Goal: Information Seeking & Learning: Learn about a topic

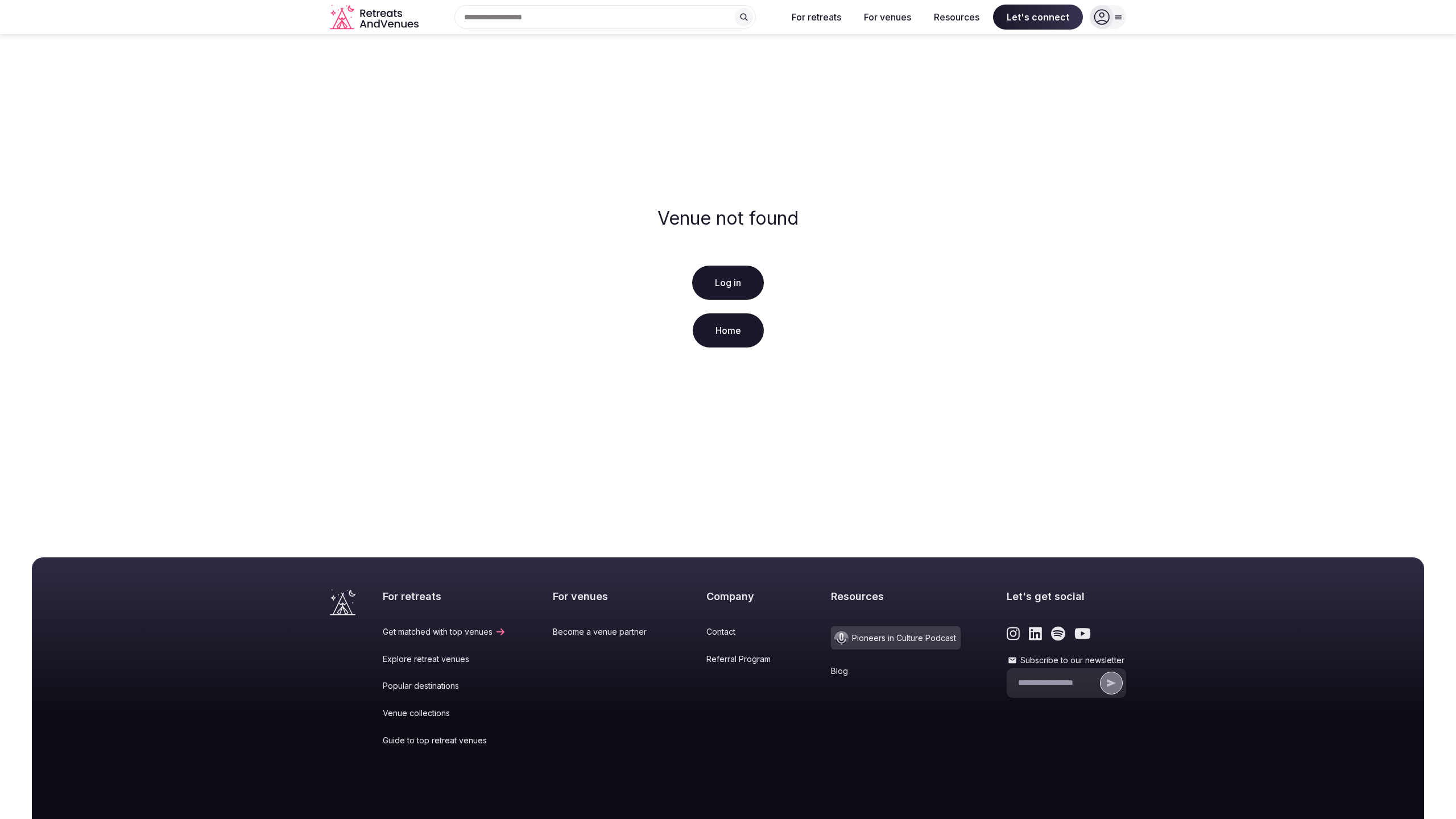
scroll to position [87, 0]
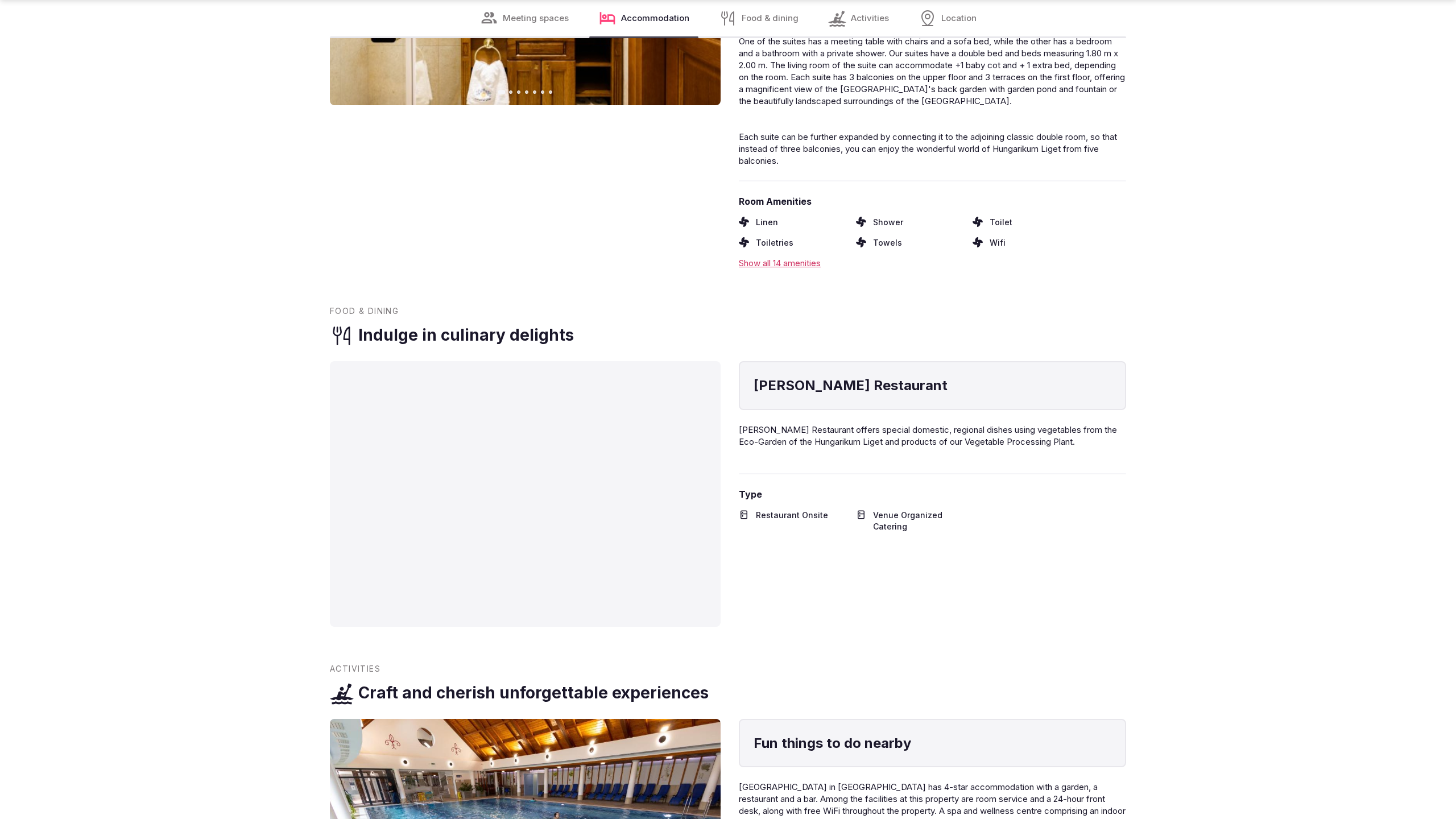
scroll to position [2314, 0]
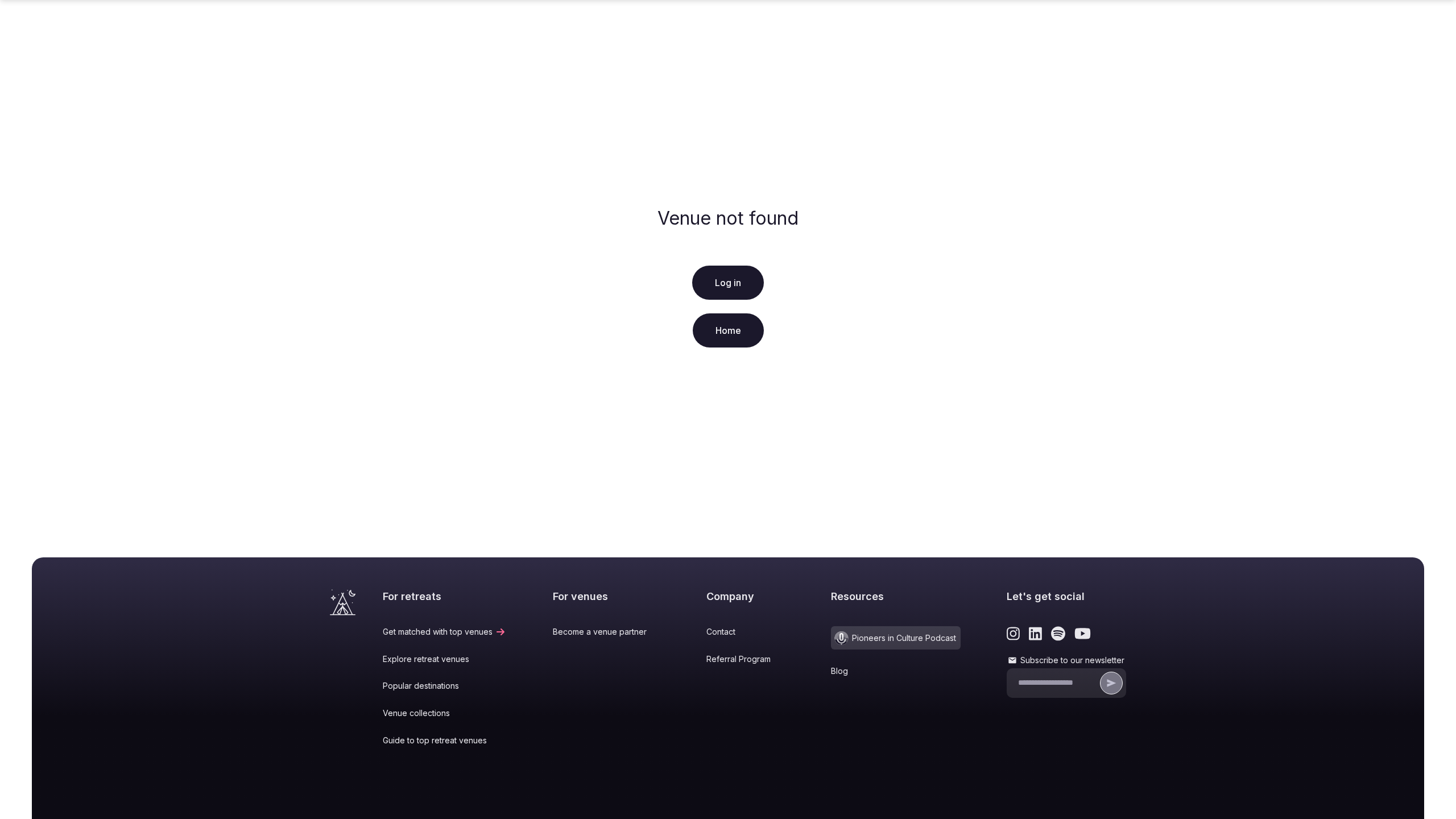
scroll to position [87, 0]
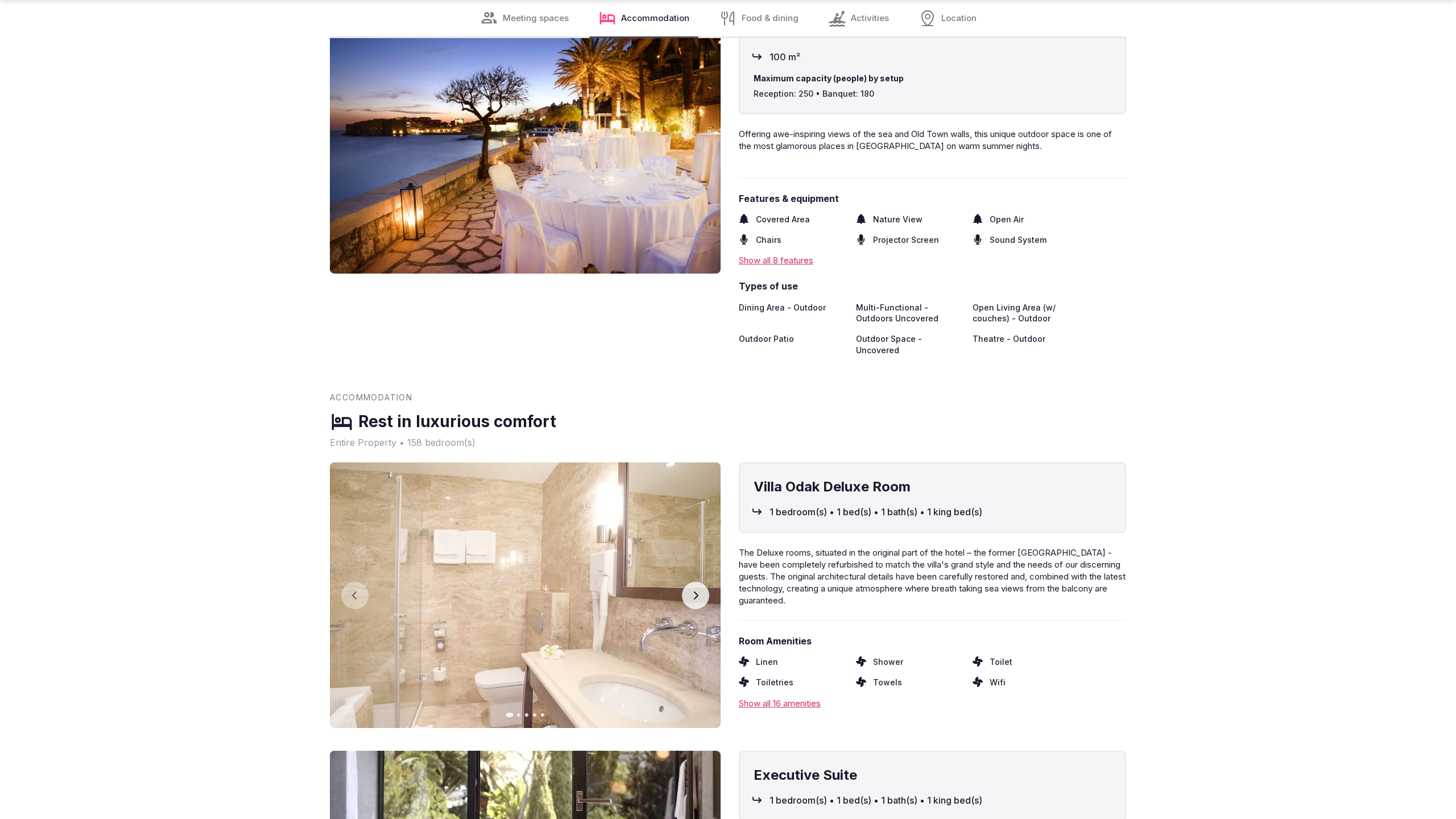
scroll to position [3071, 0]
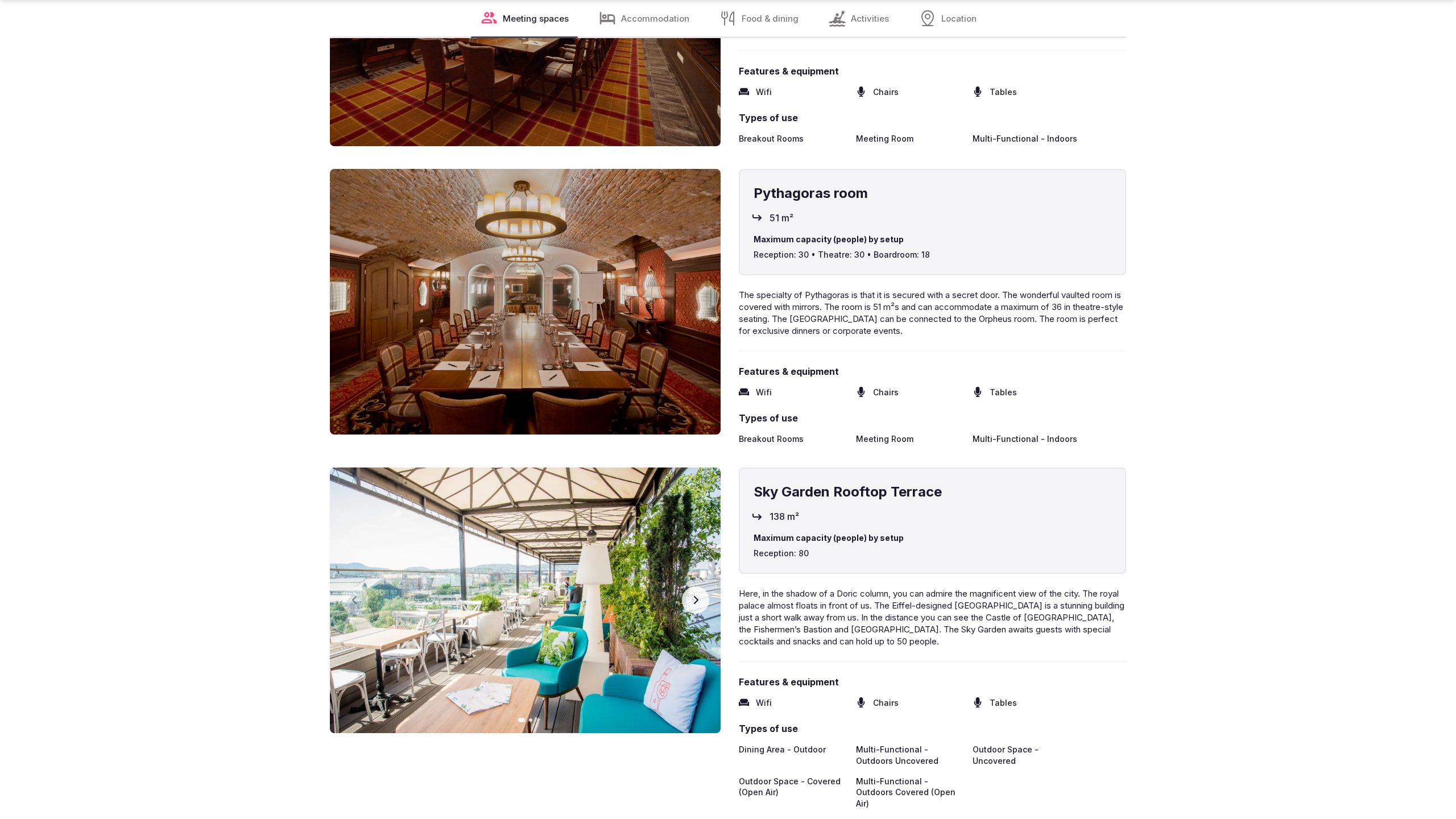
scroll to position [3071, 0]
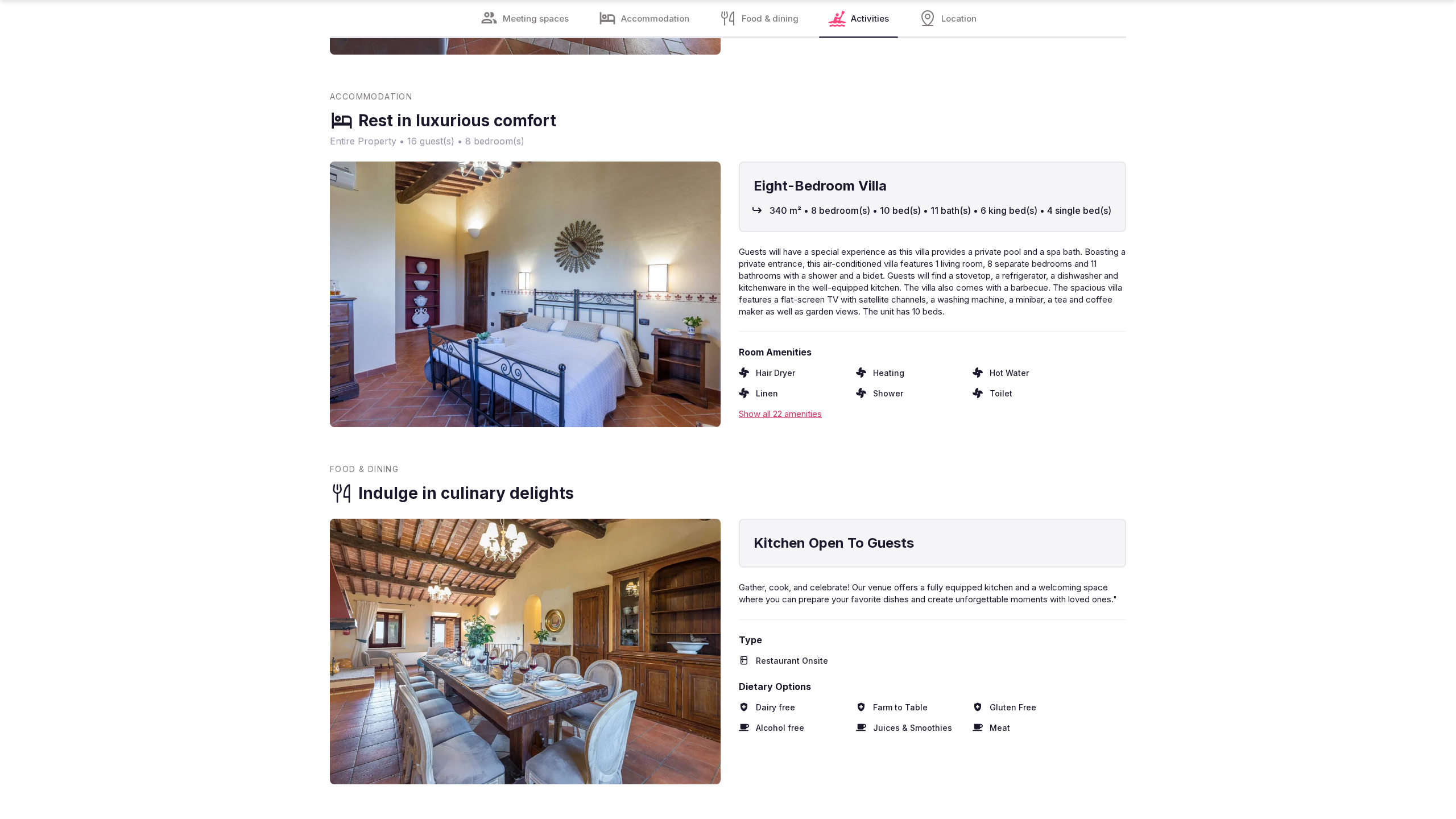
scroll to position [2314, 0]
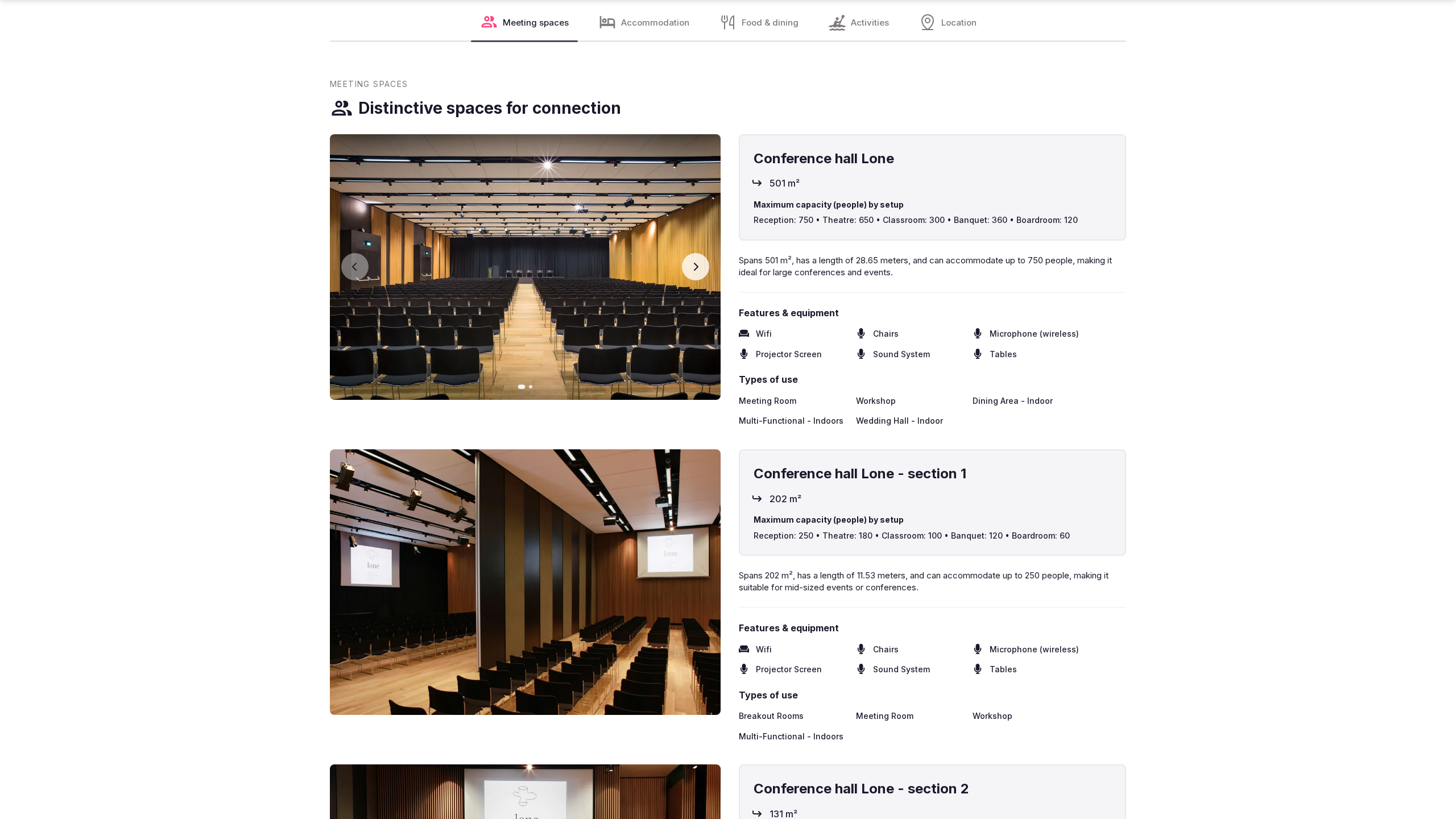
scroll to position [2352, 0]
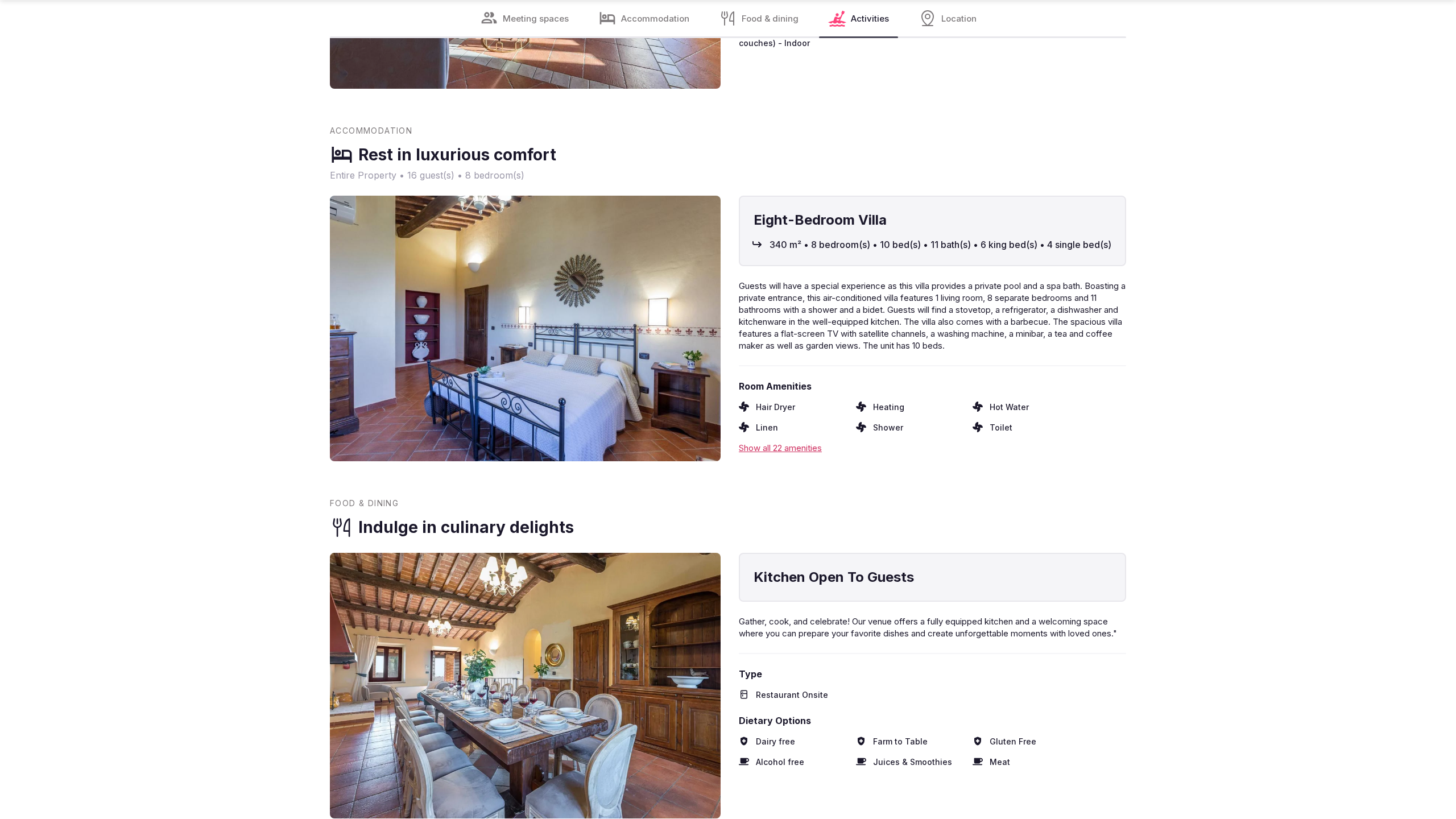
scroll to position [2279, 0]
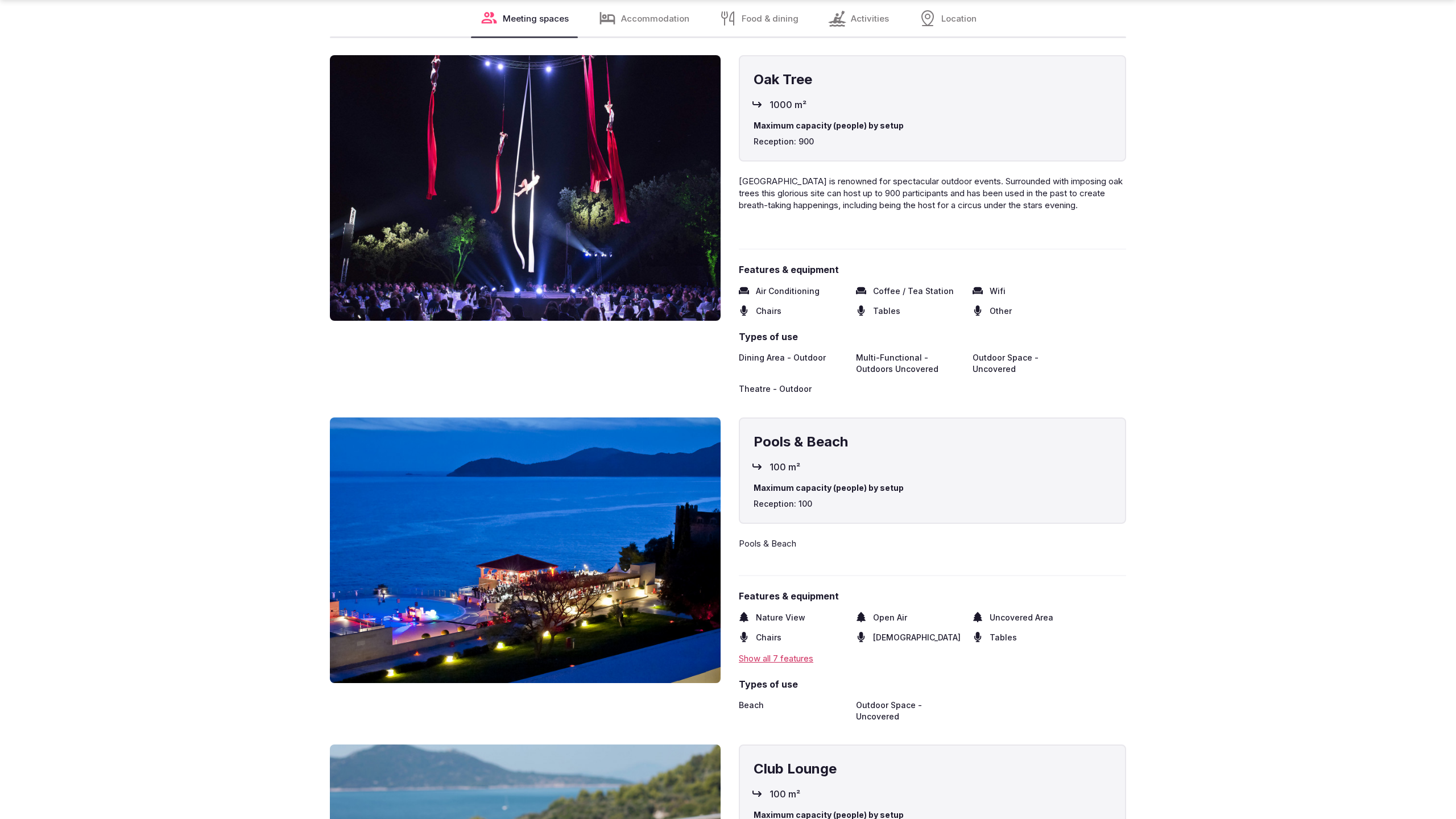
scroll to position [3071, 0]
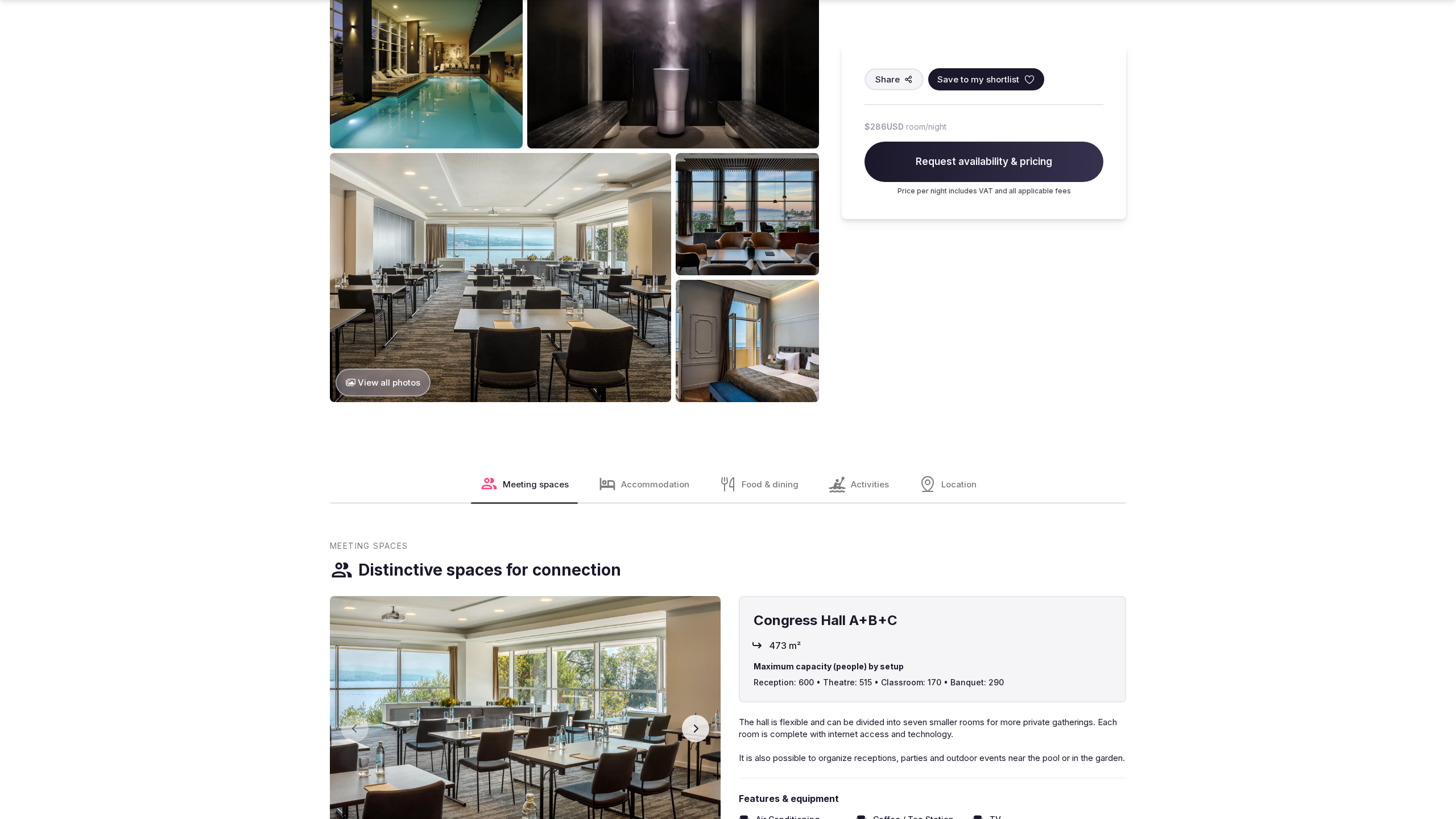
scroll to position [1556, 0]
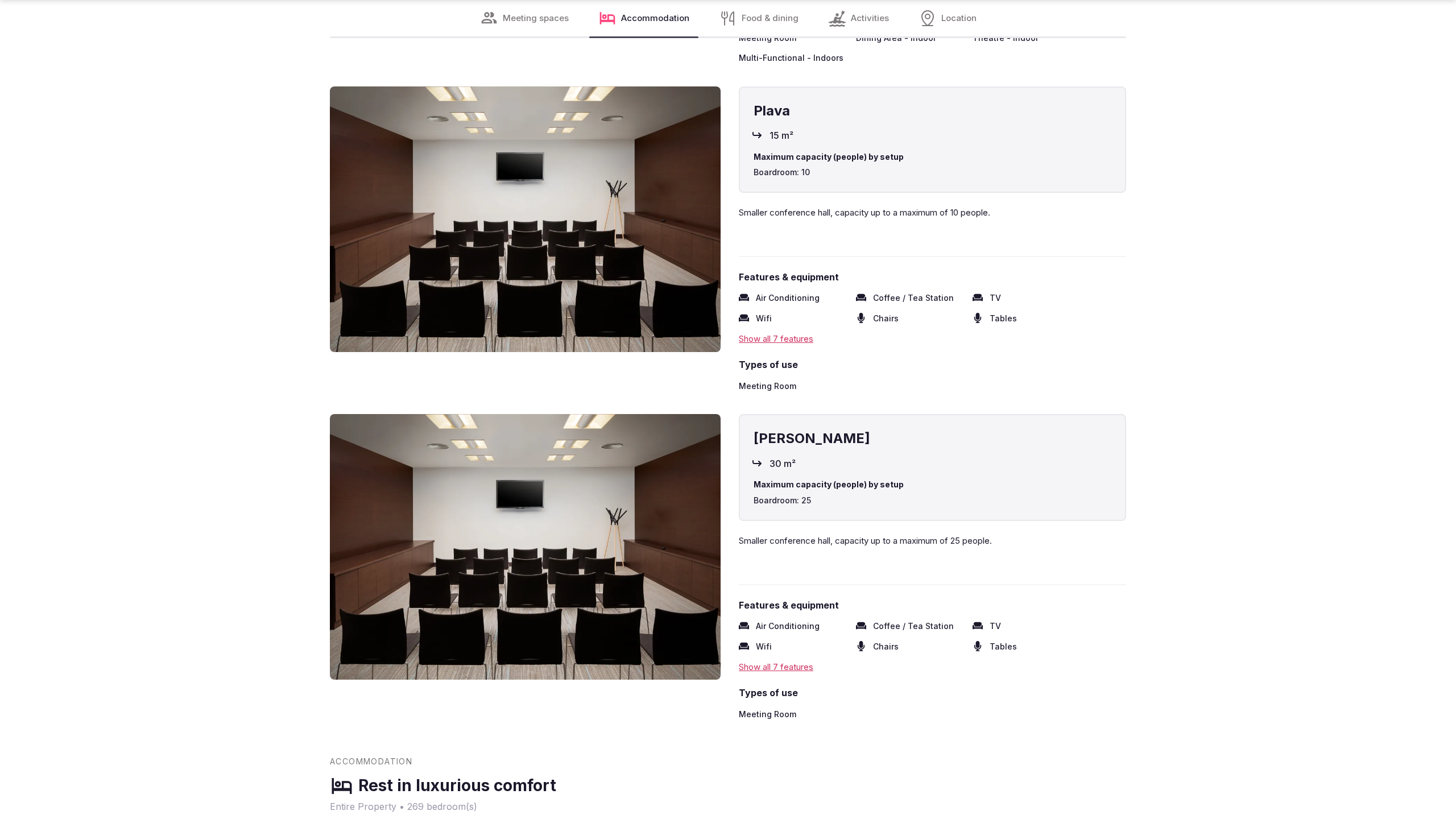
scroll to position [2314, 0]
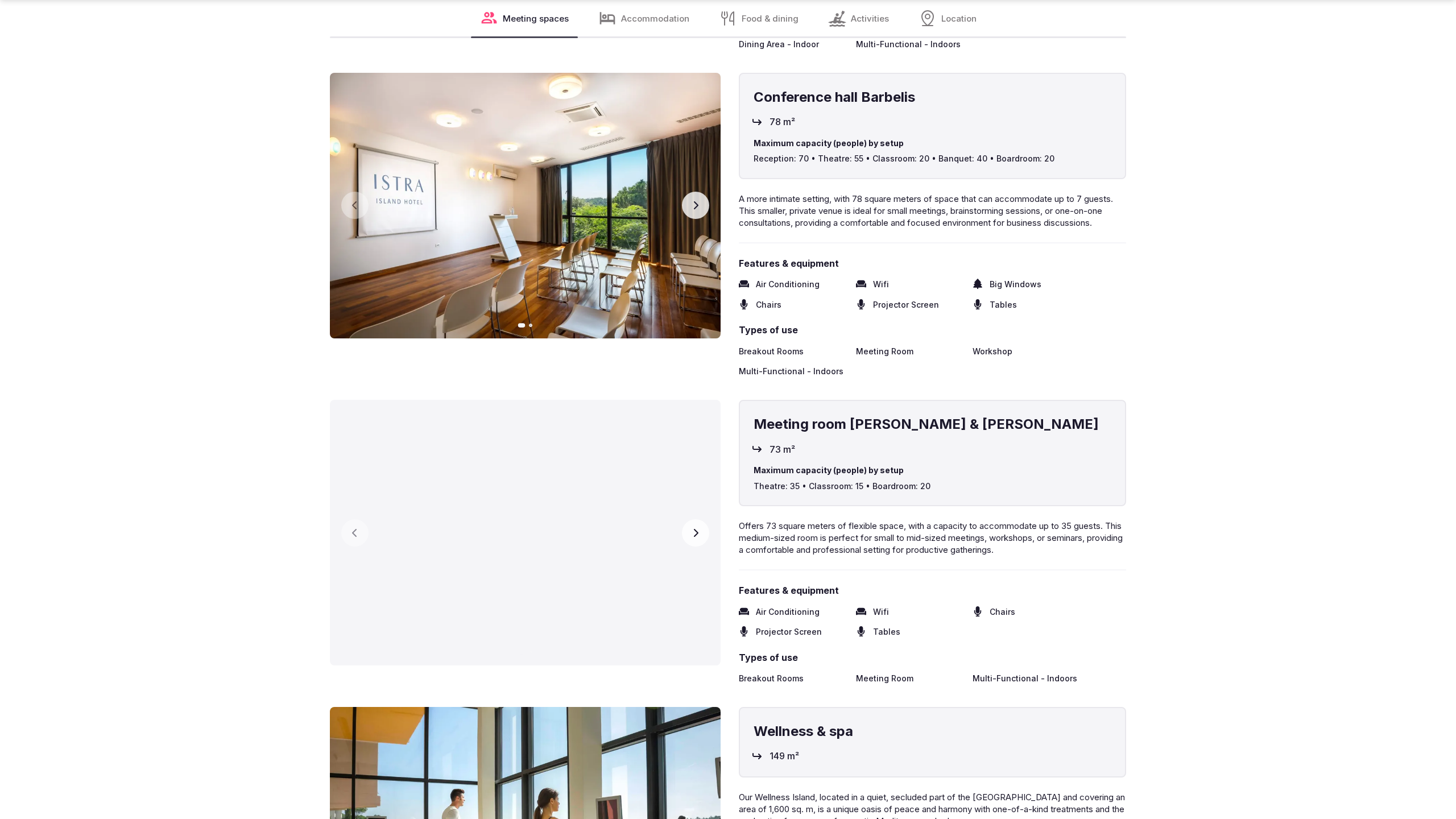
scroll to position [3108, 0]
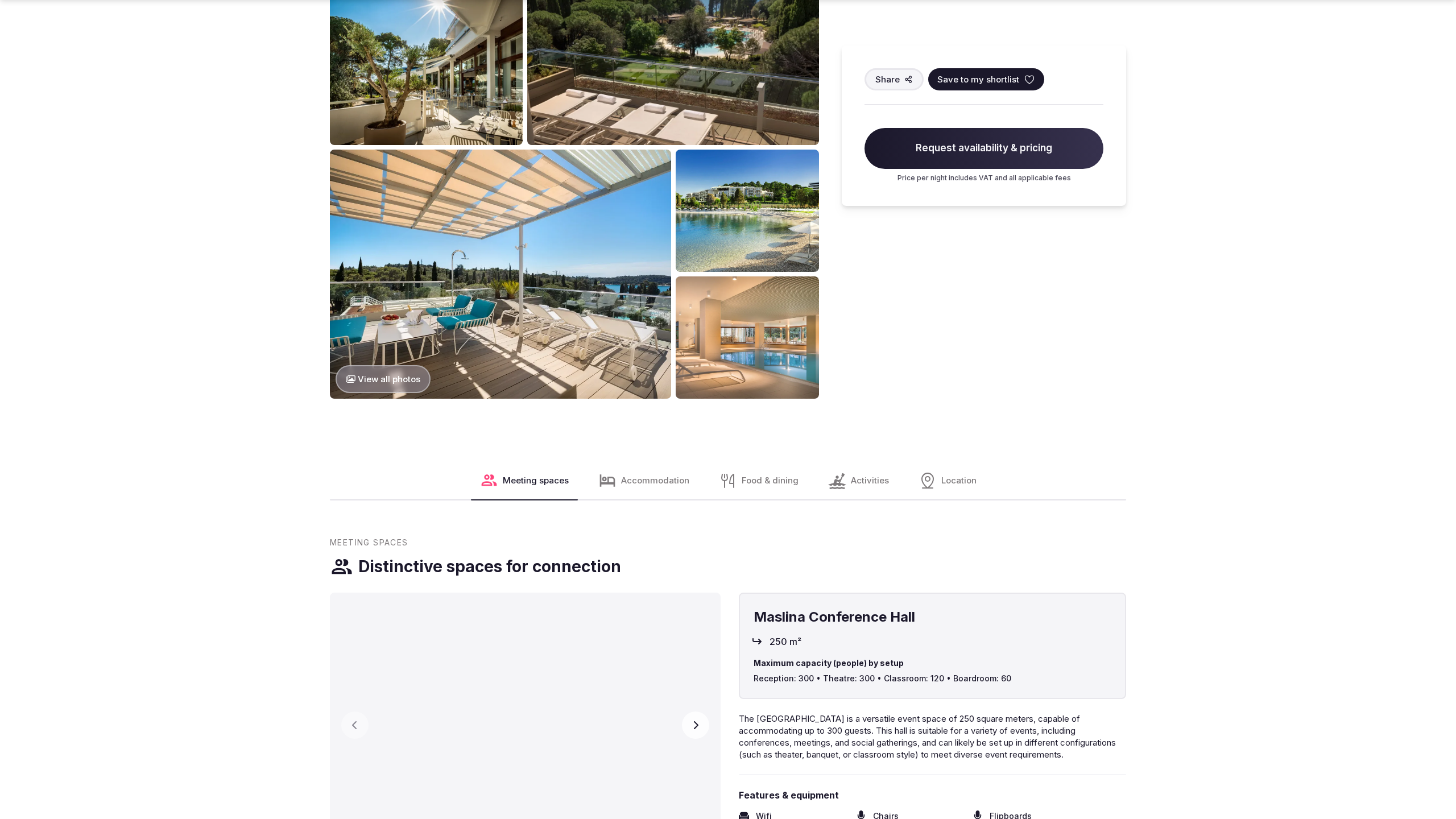
scroll to position [1556, 0]
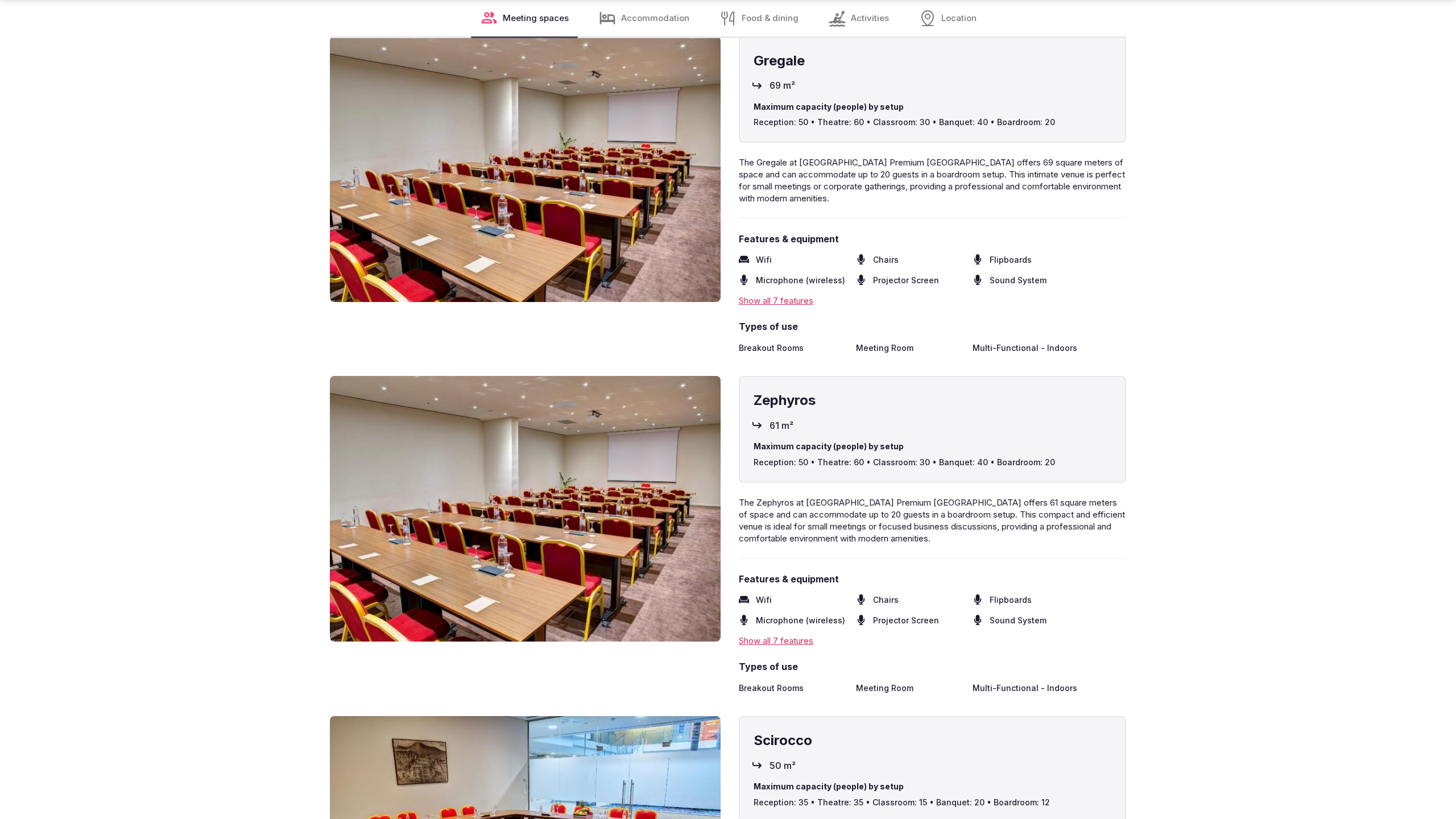
scroll to position [3071, 0]
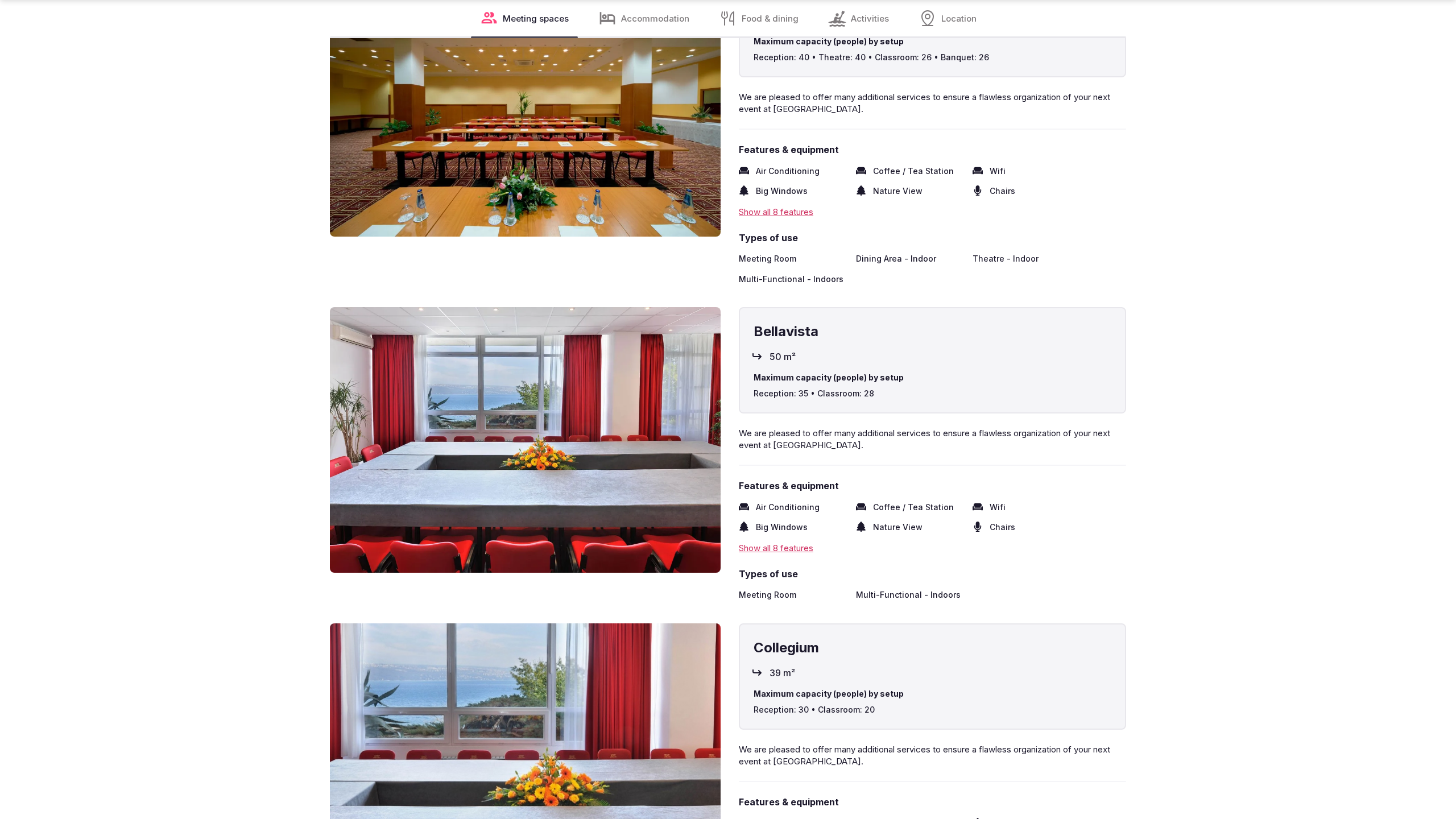
scroll to position [3071, 0]
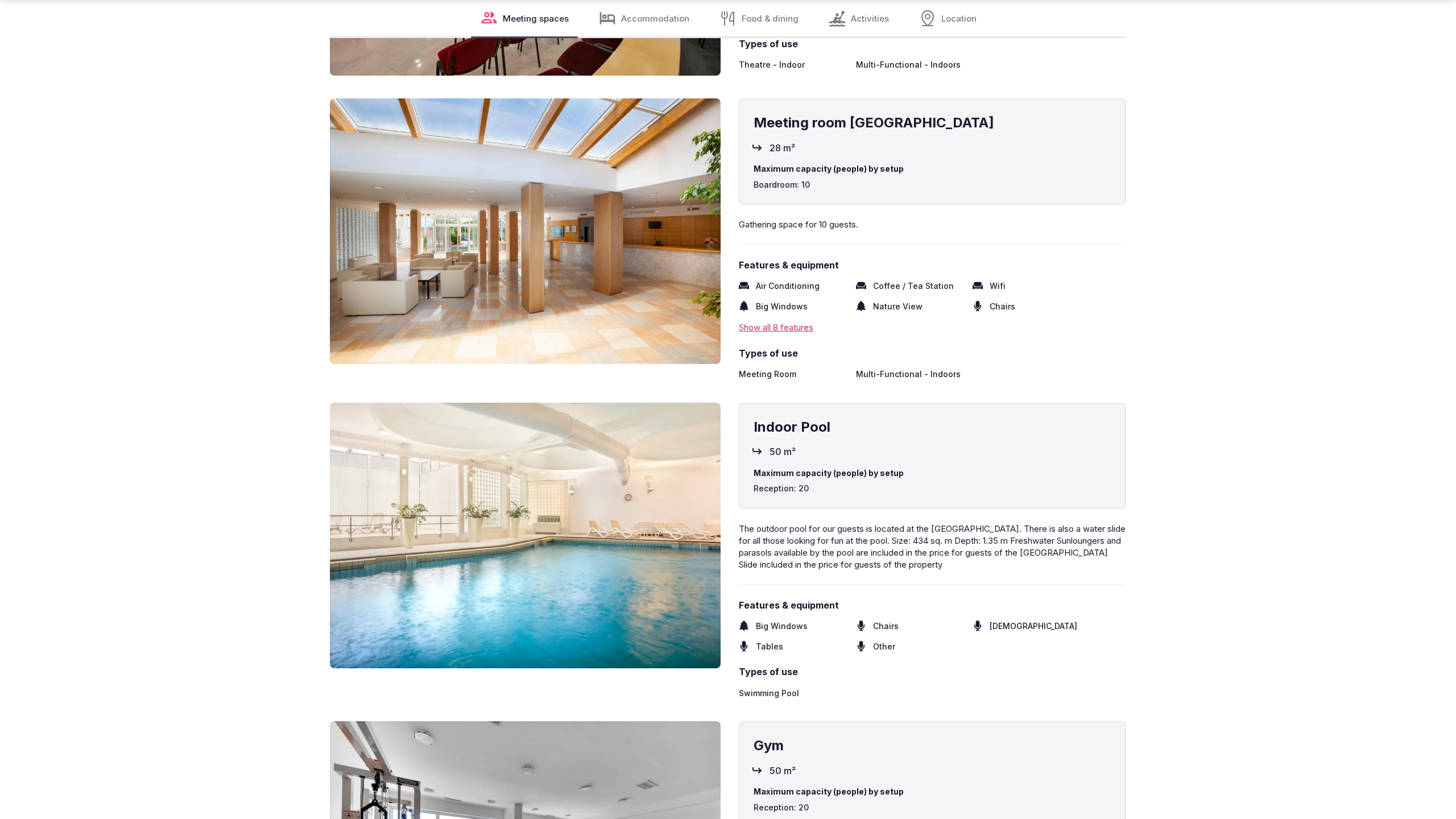
scroll to position [2314, 0]
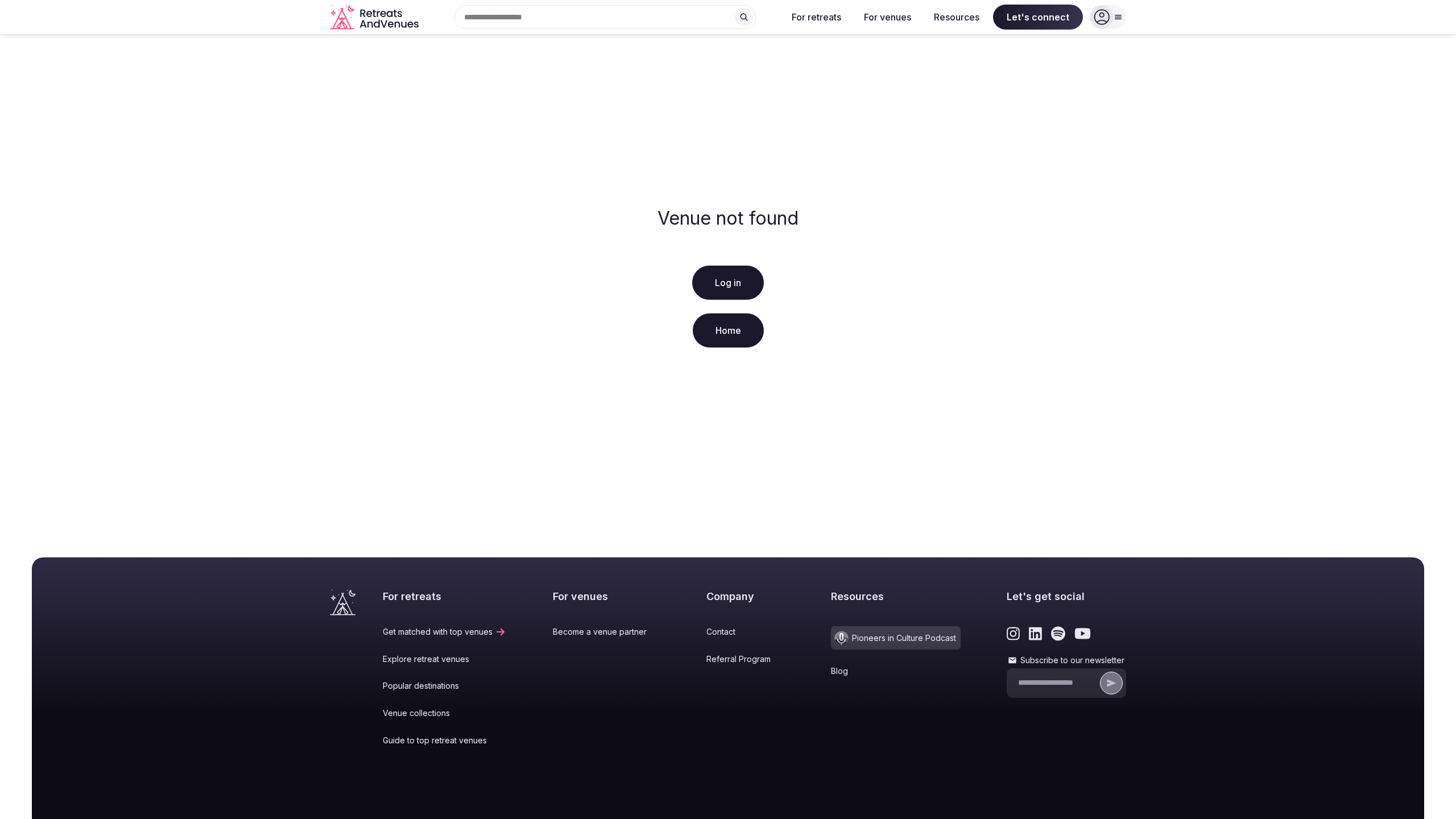
scroll to position [87, 0]
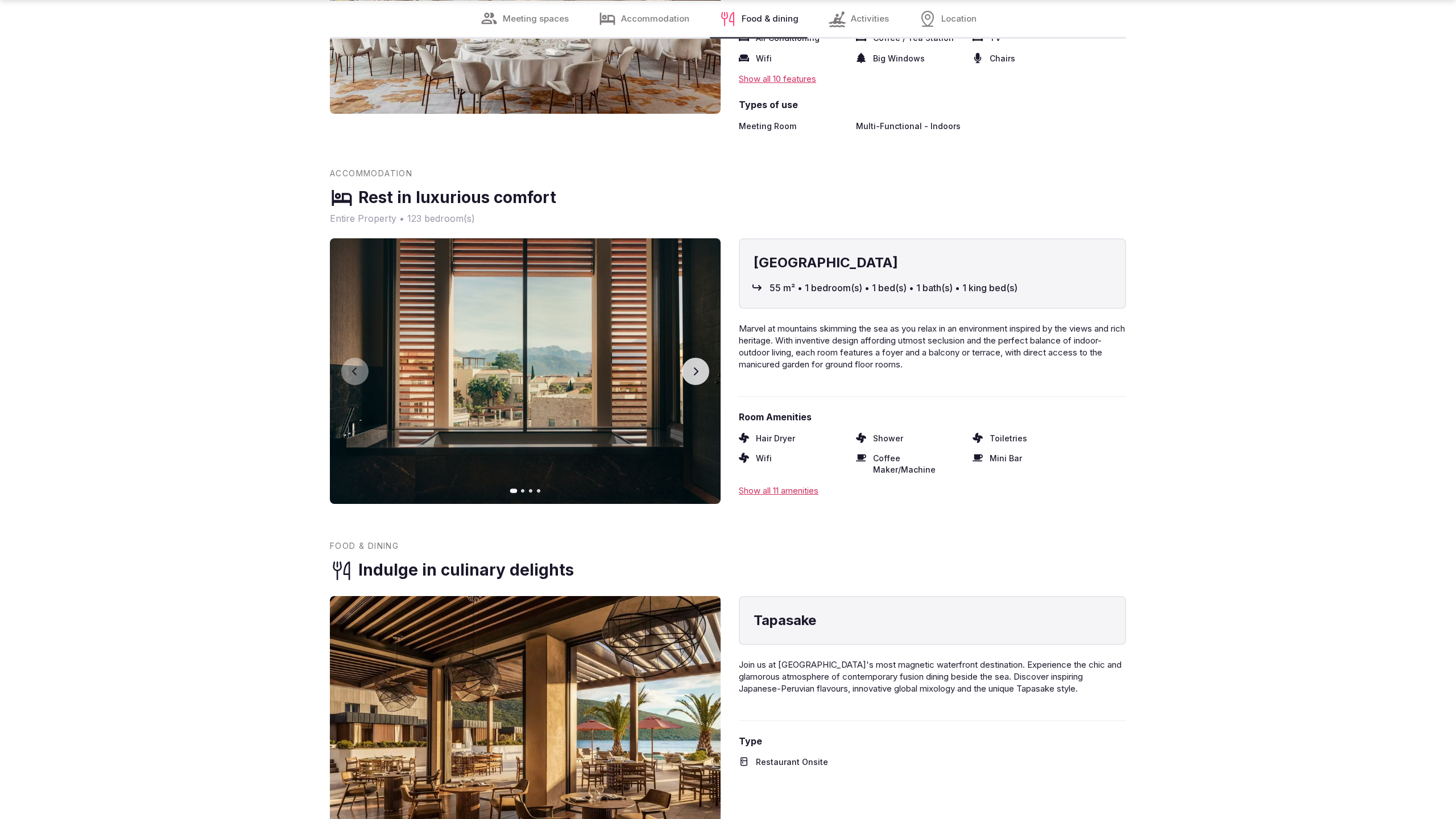
scroll to position [2314, 0]
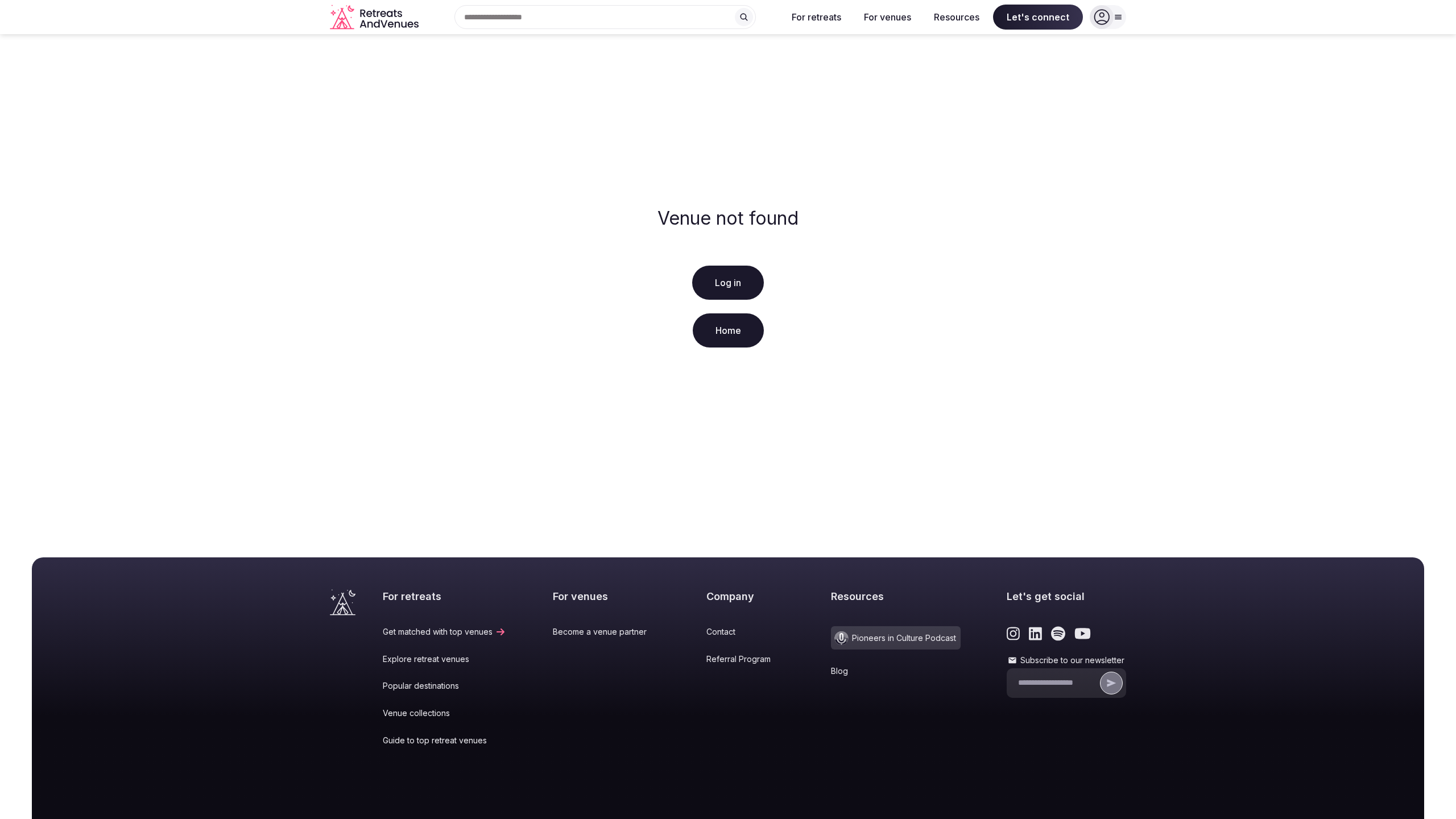
scroll to position [87, 0]
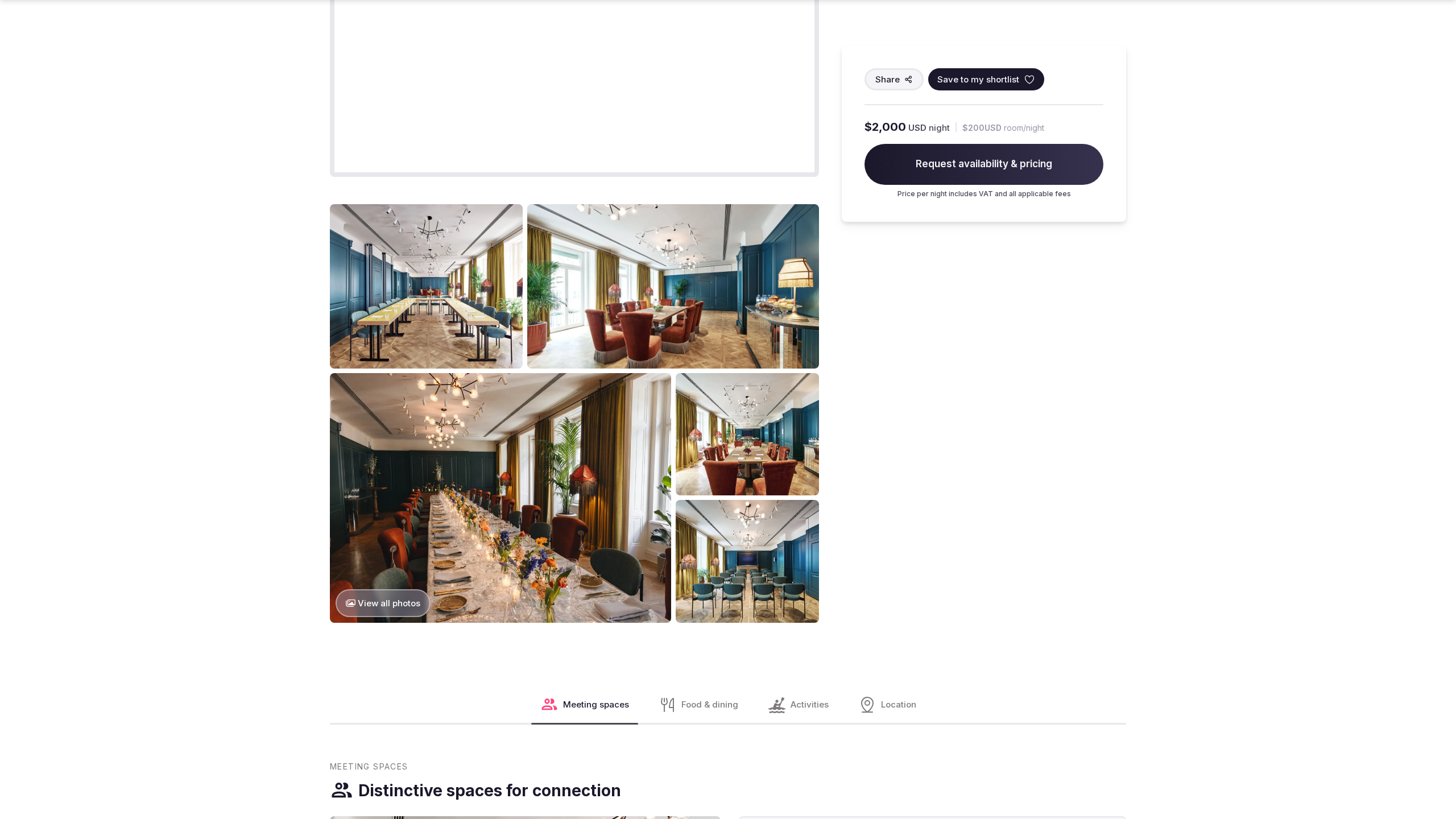
scroll to position [2314, 0]
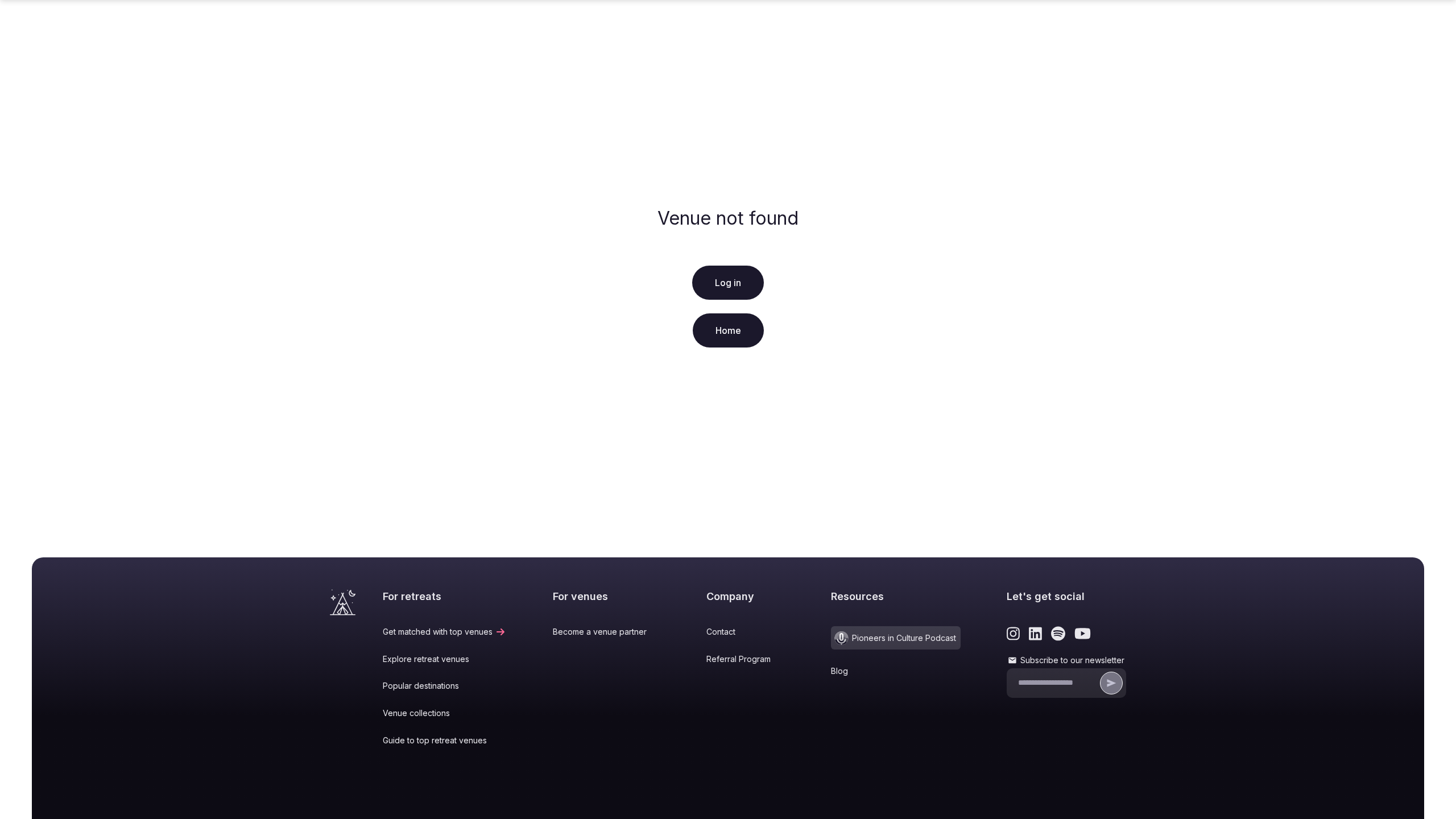
scroll to position [87, 0]
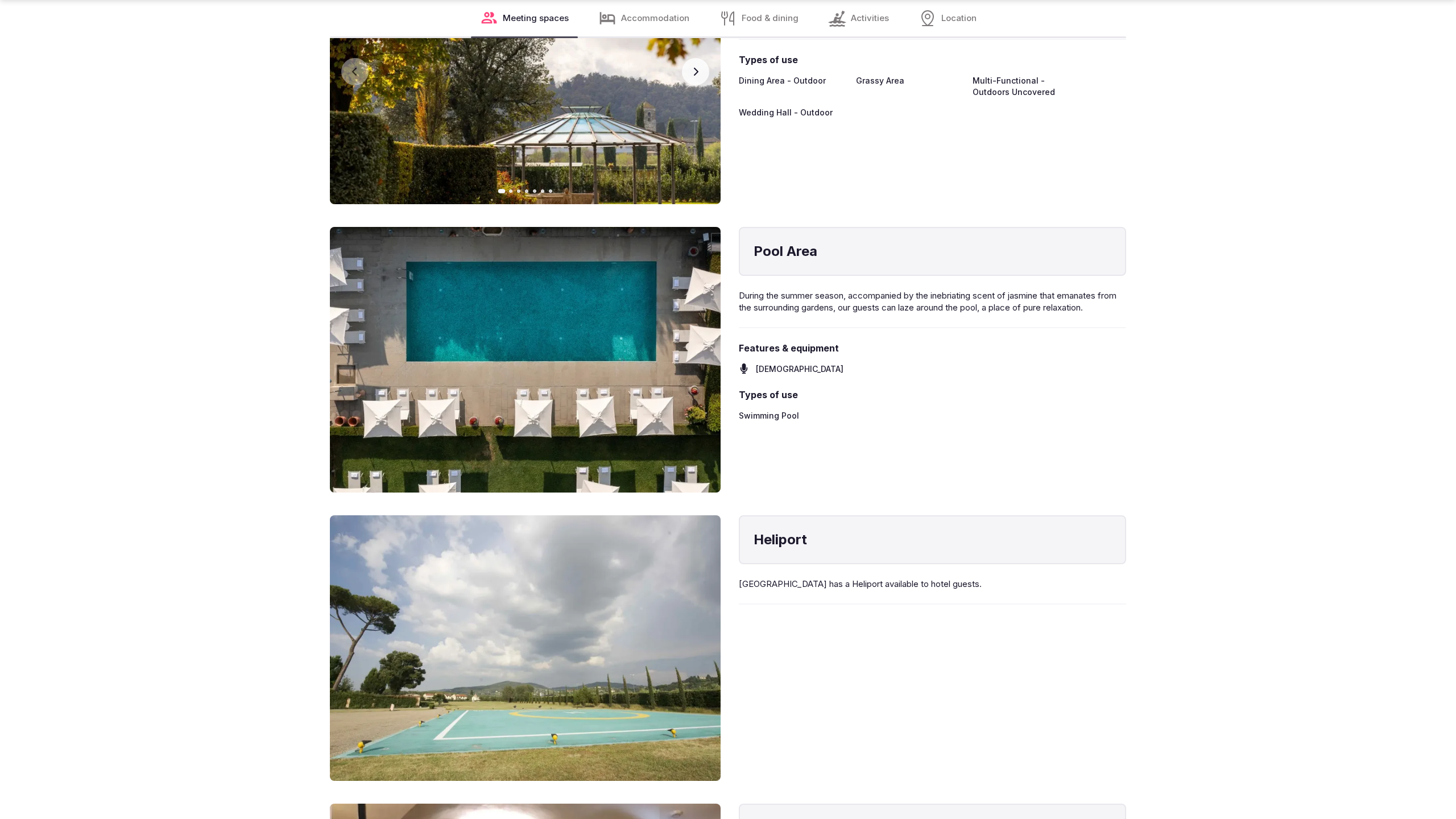
scroll to position [3071, 0]
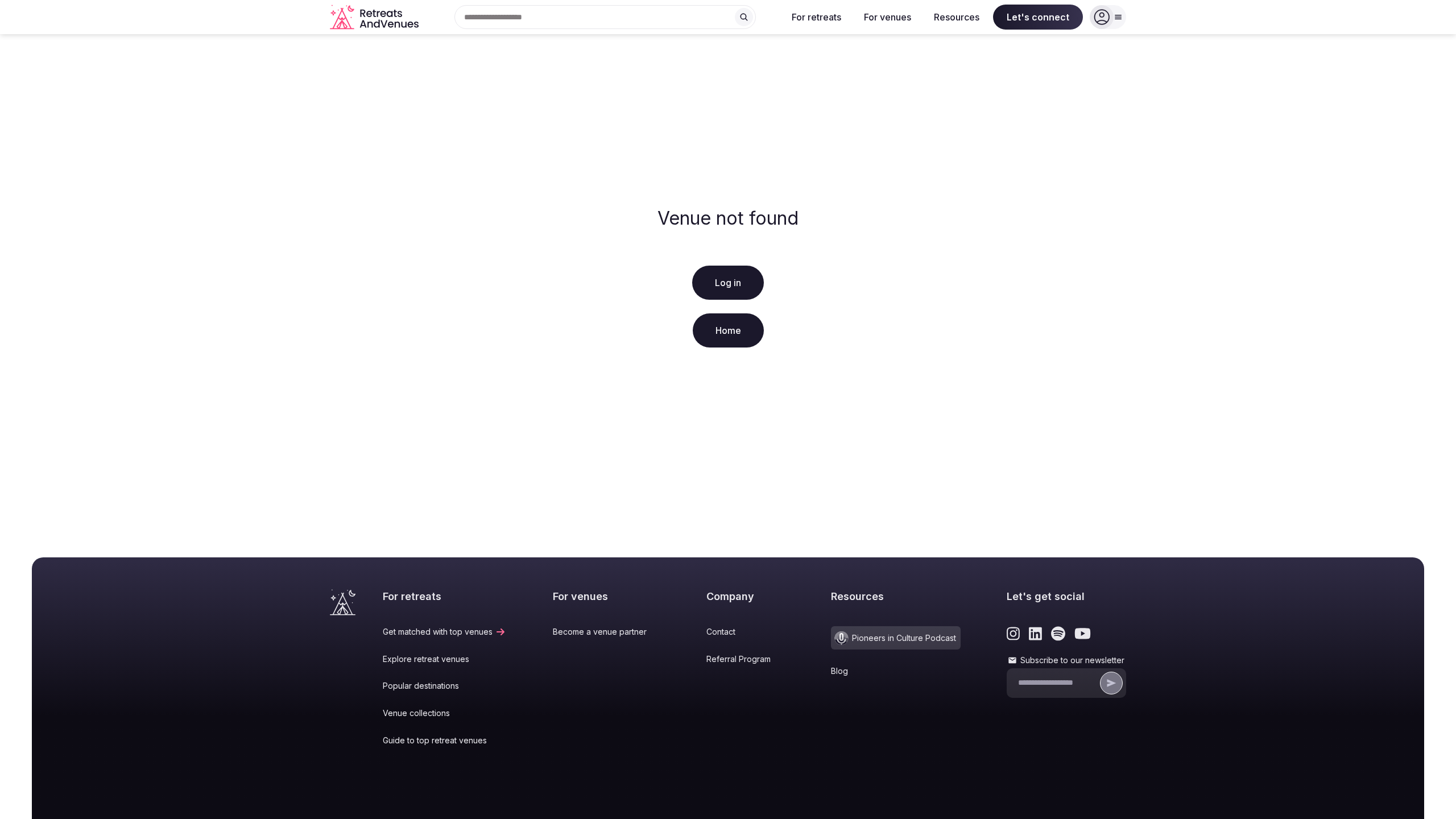
scroll to position [87, 0]
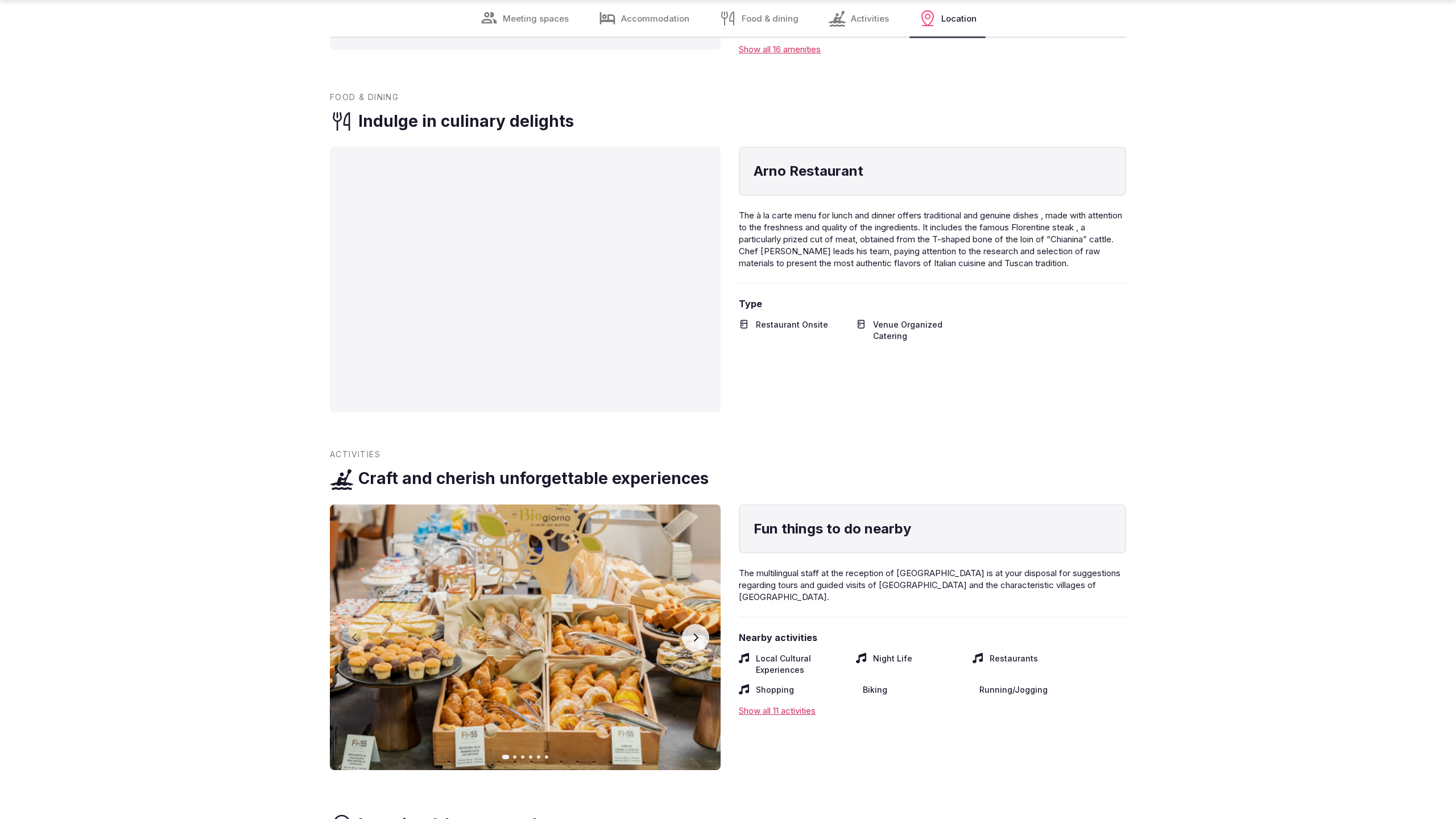
scroll to position [2275, 0]
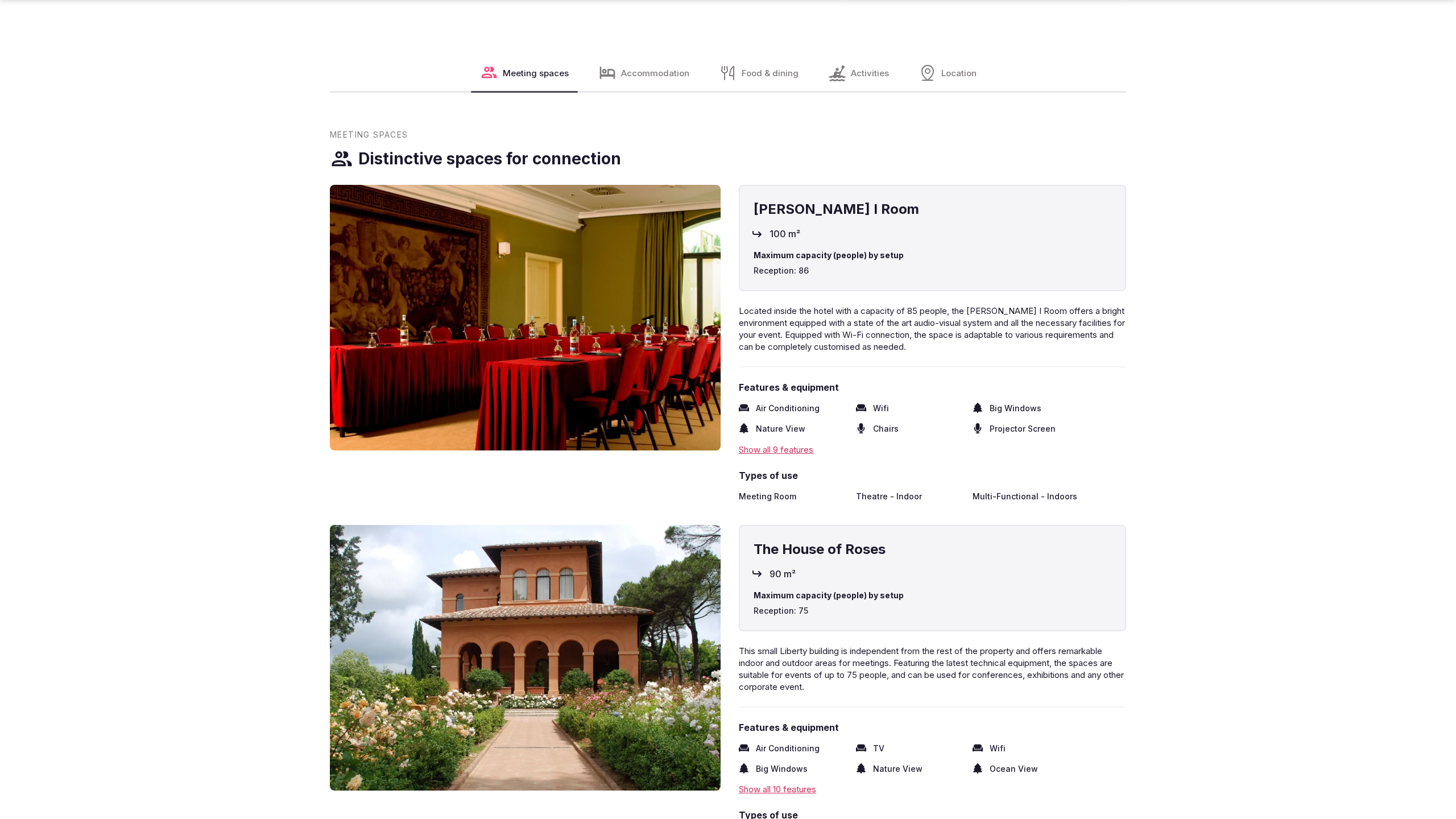
scroll to position [2339, 0]
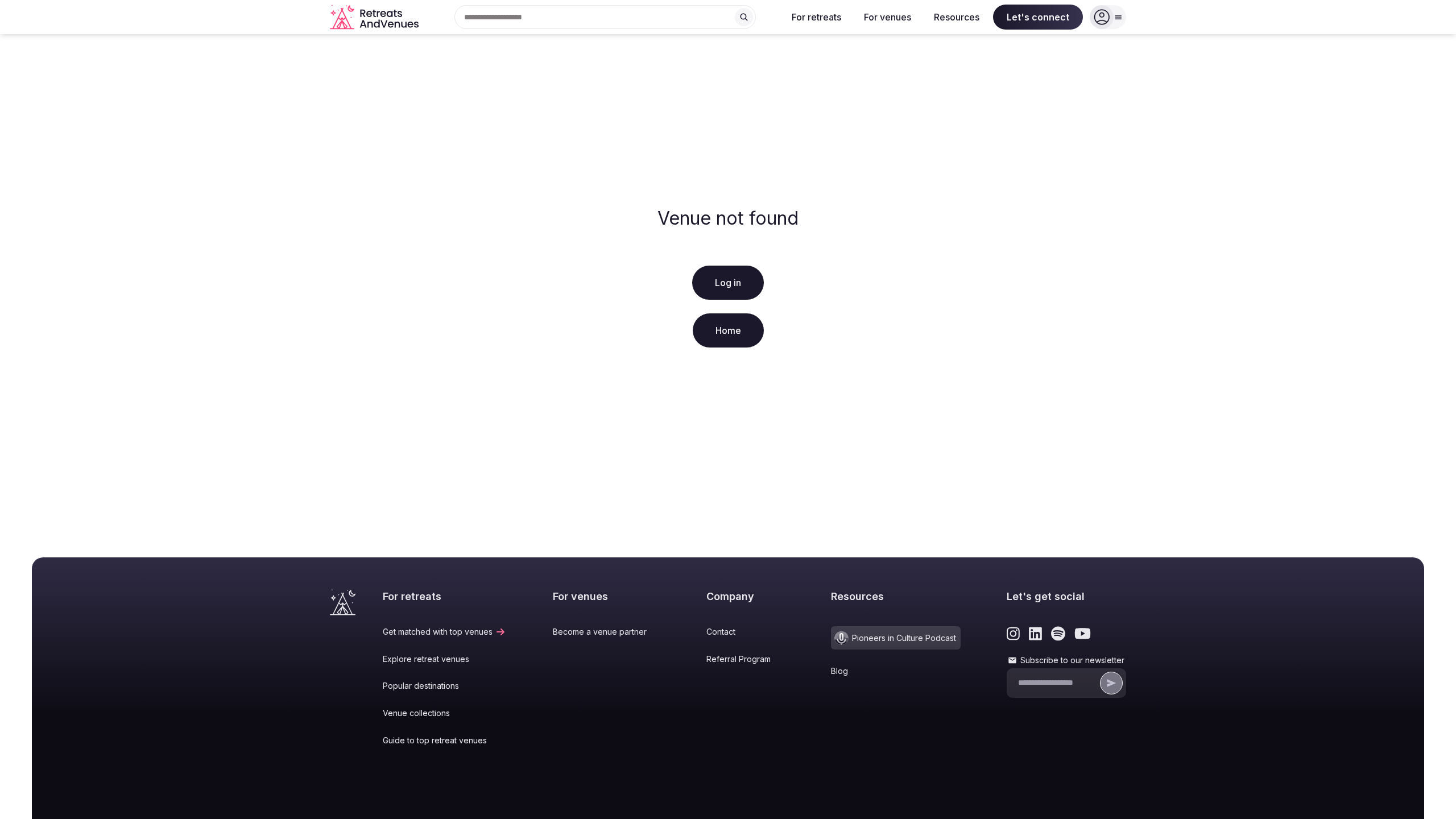
scroll to position [87, 0]
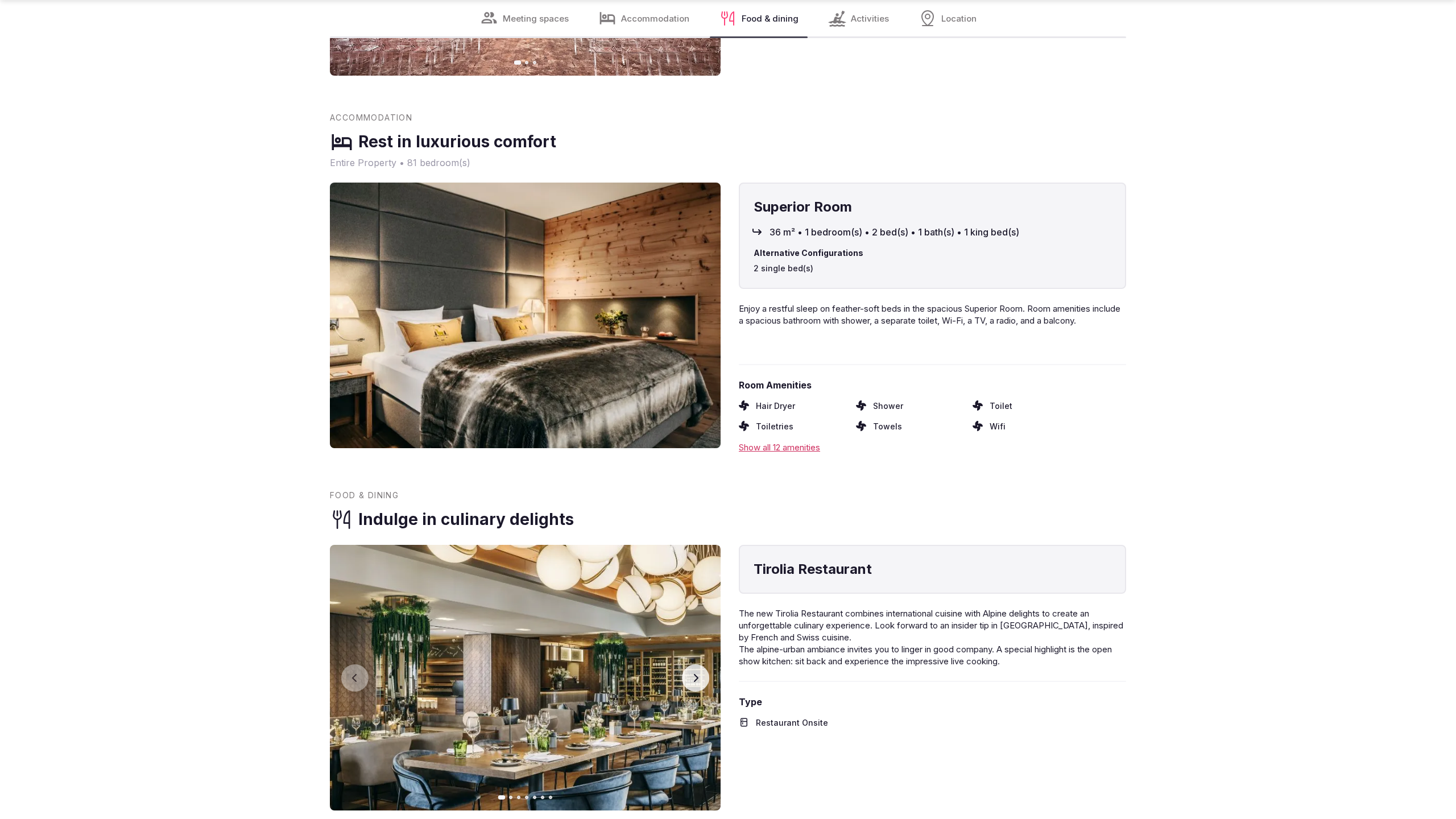
scroll to position [2314, 0]
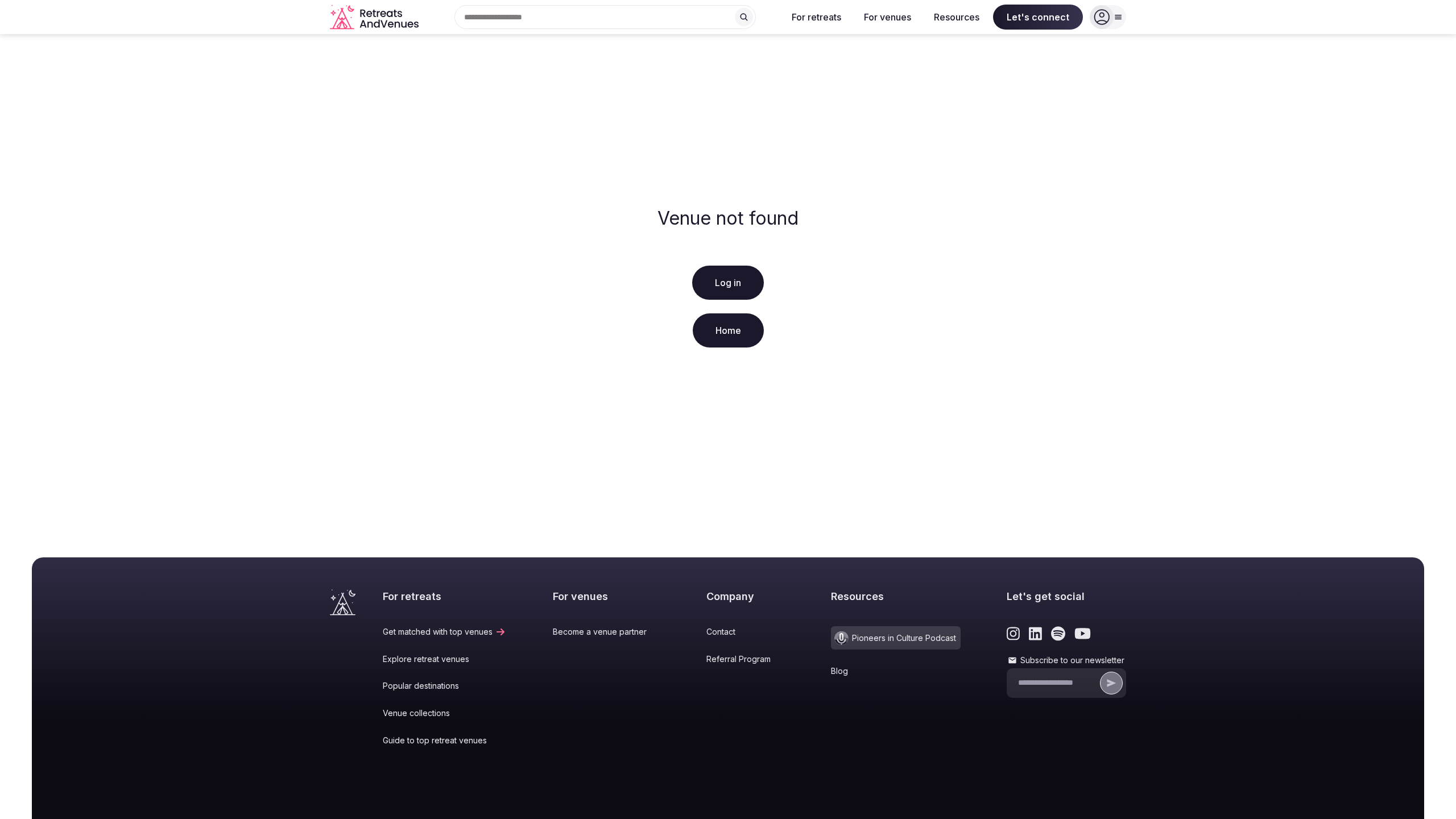
scroll to position [87, 0]
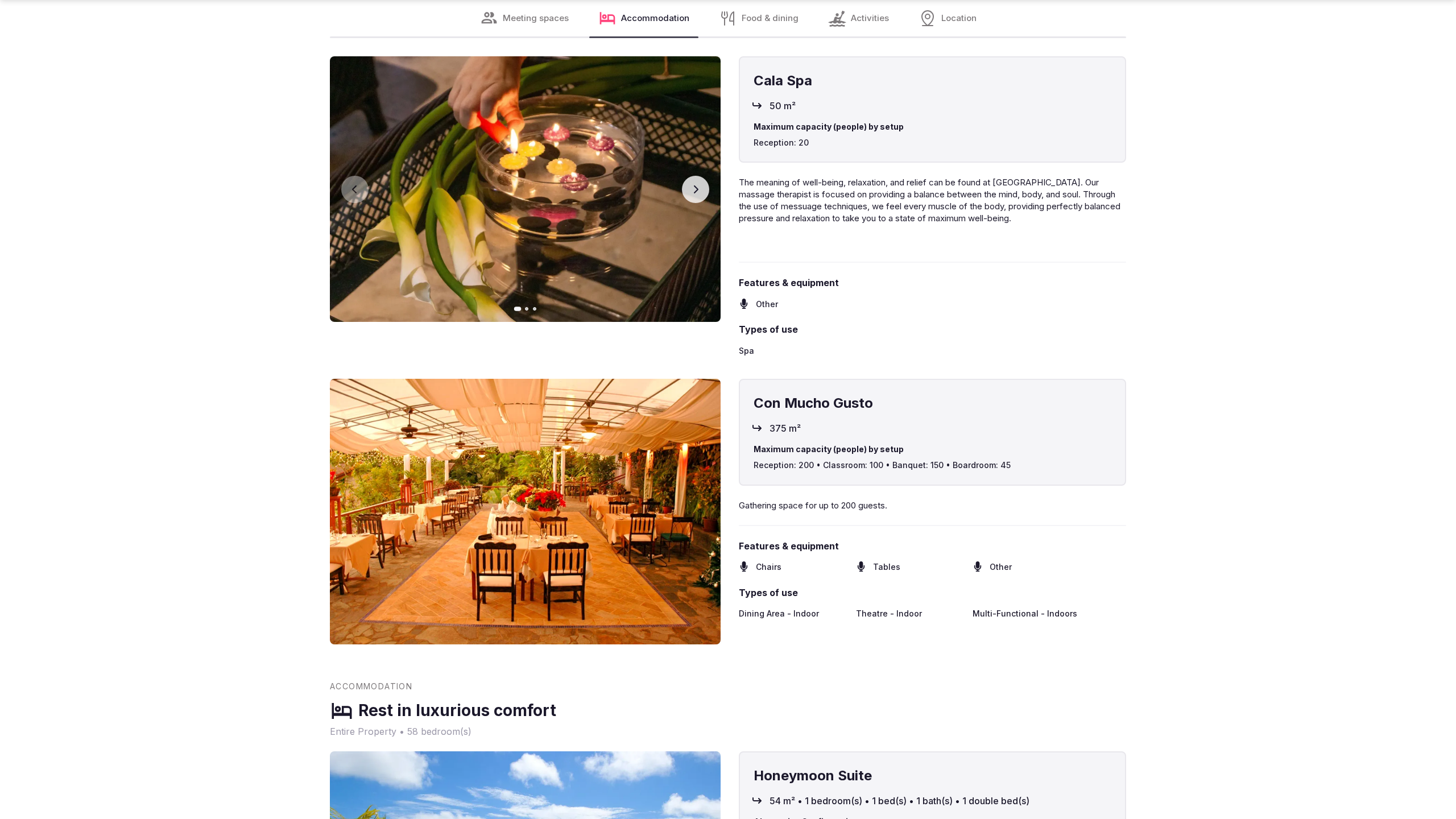
scroll to position [2314, 0]
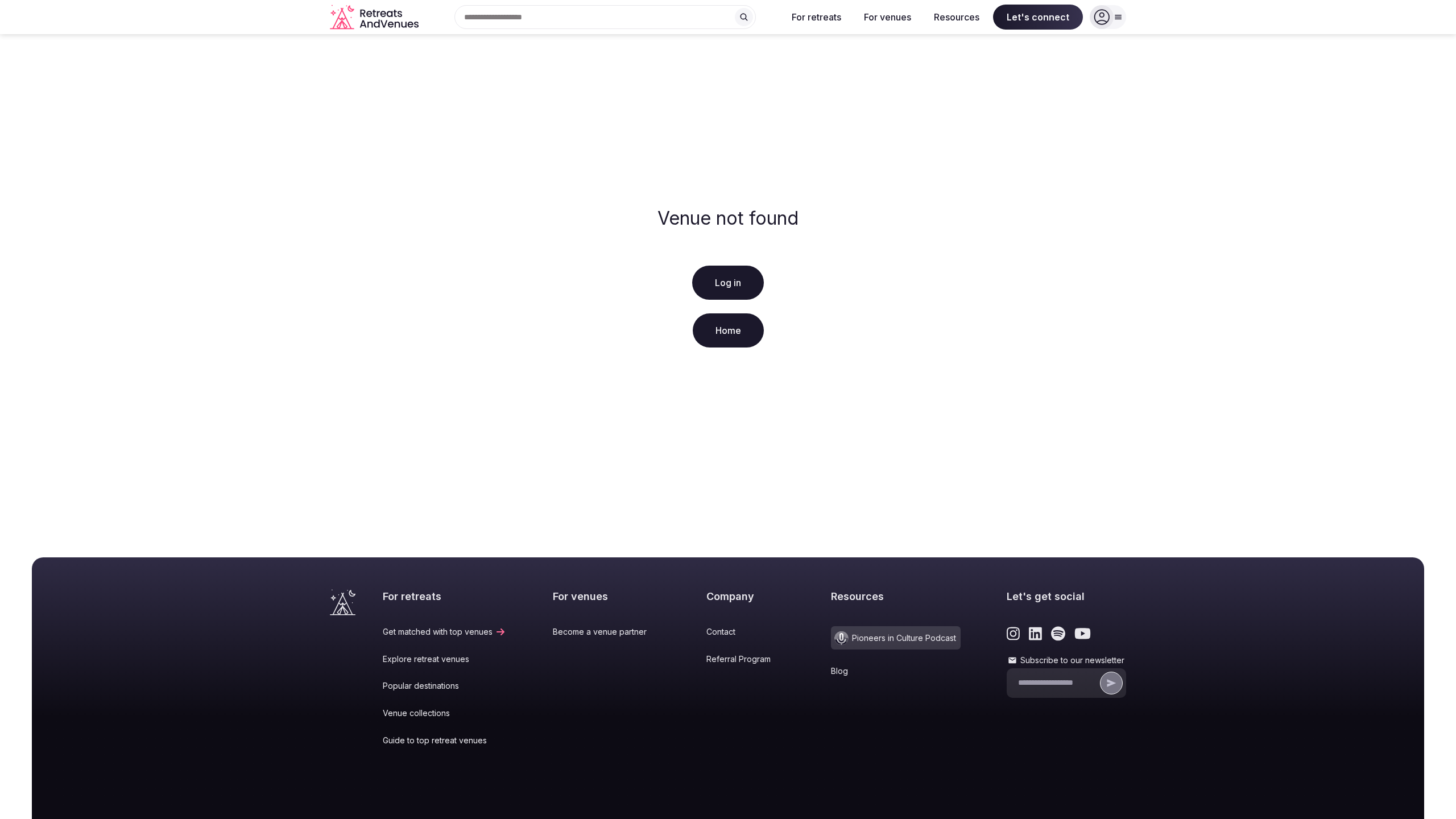
scroll to position [87, 0]
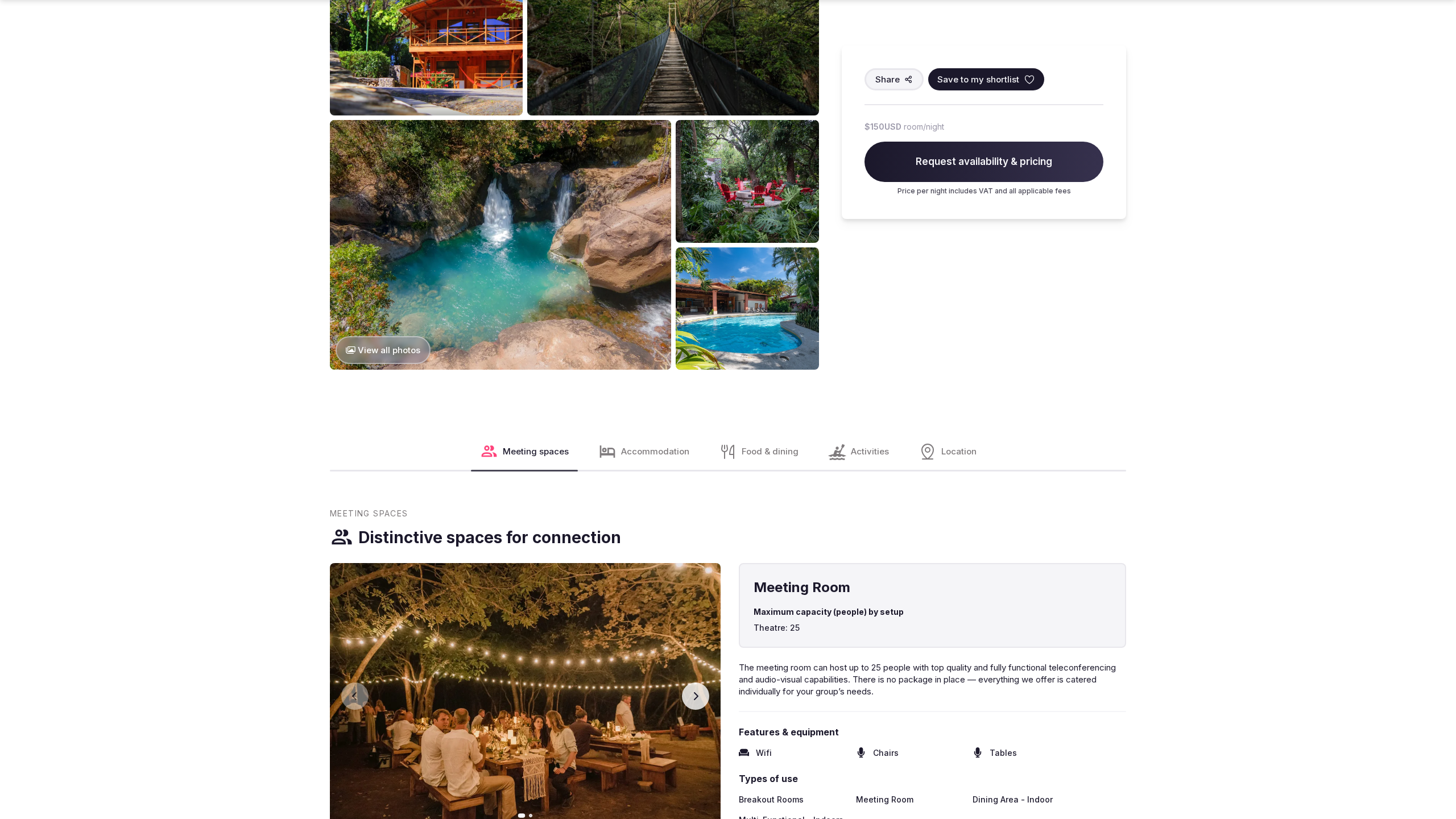
scroll to position [1522, 0]
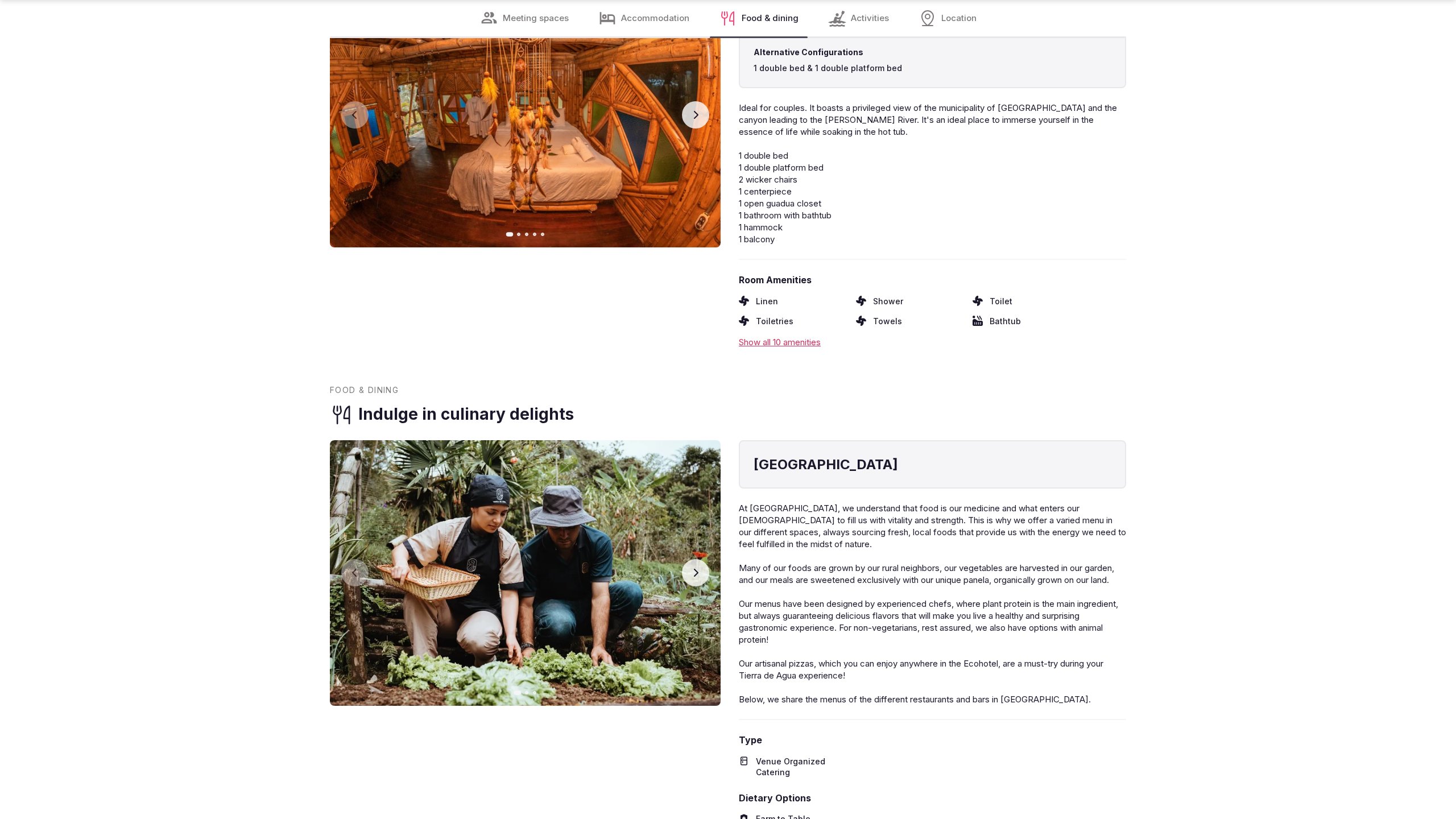
scroll to position [2314, 0]
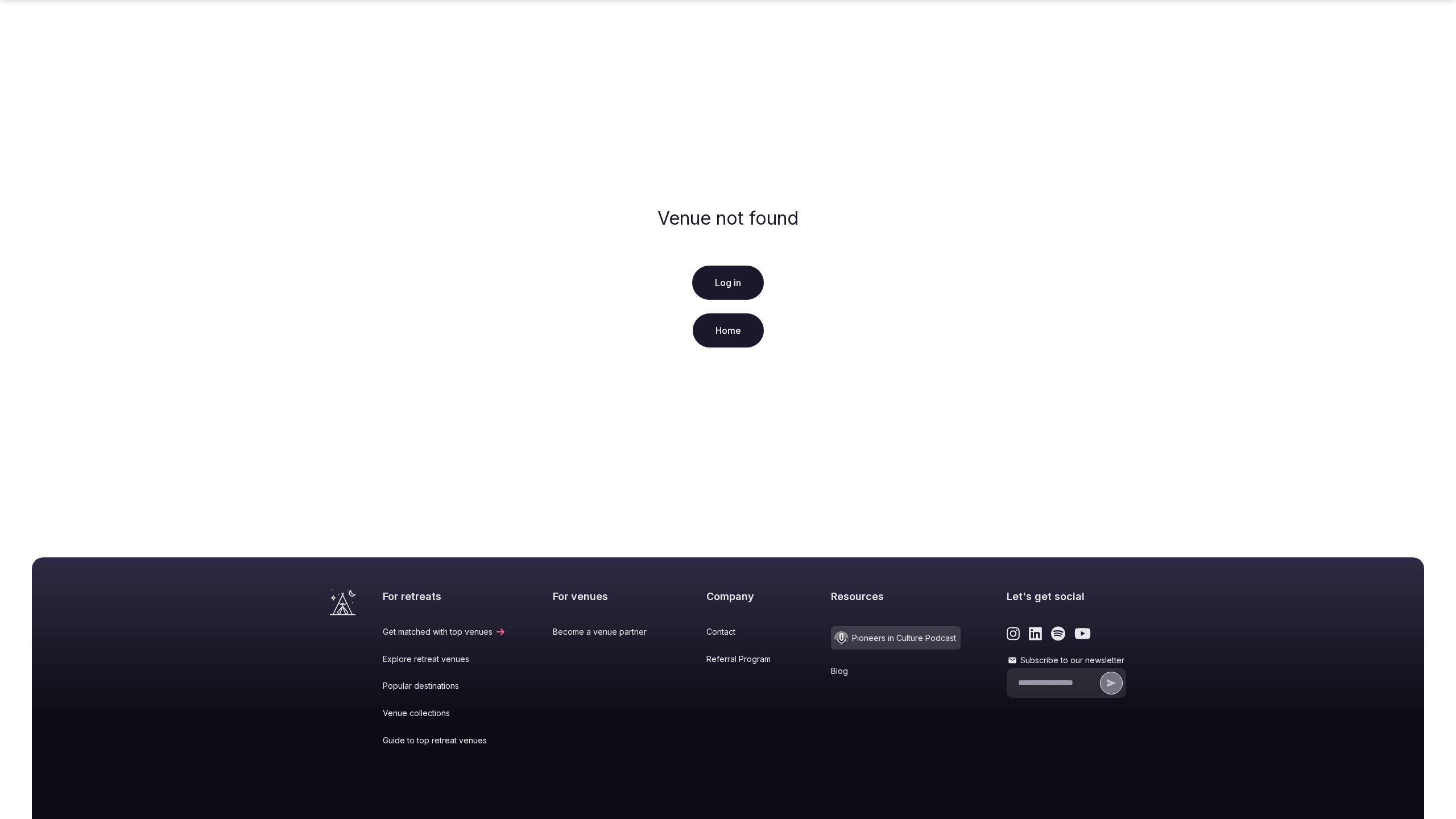
scroll to position [87, 0]
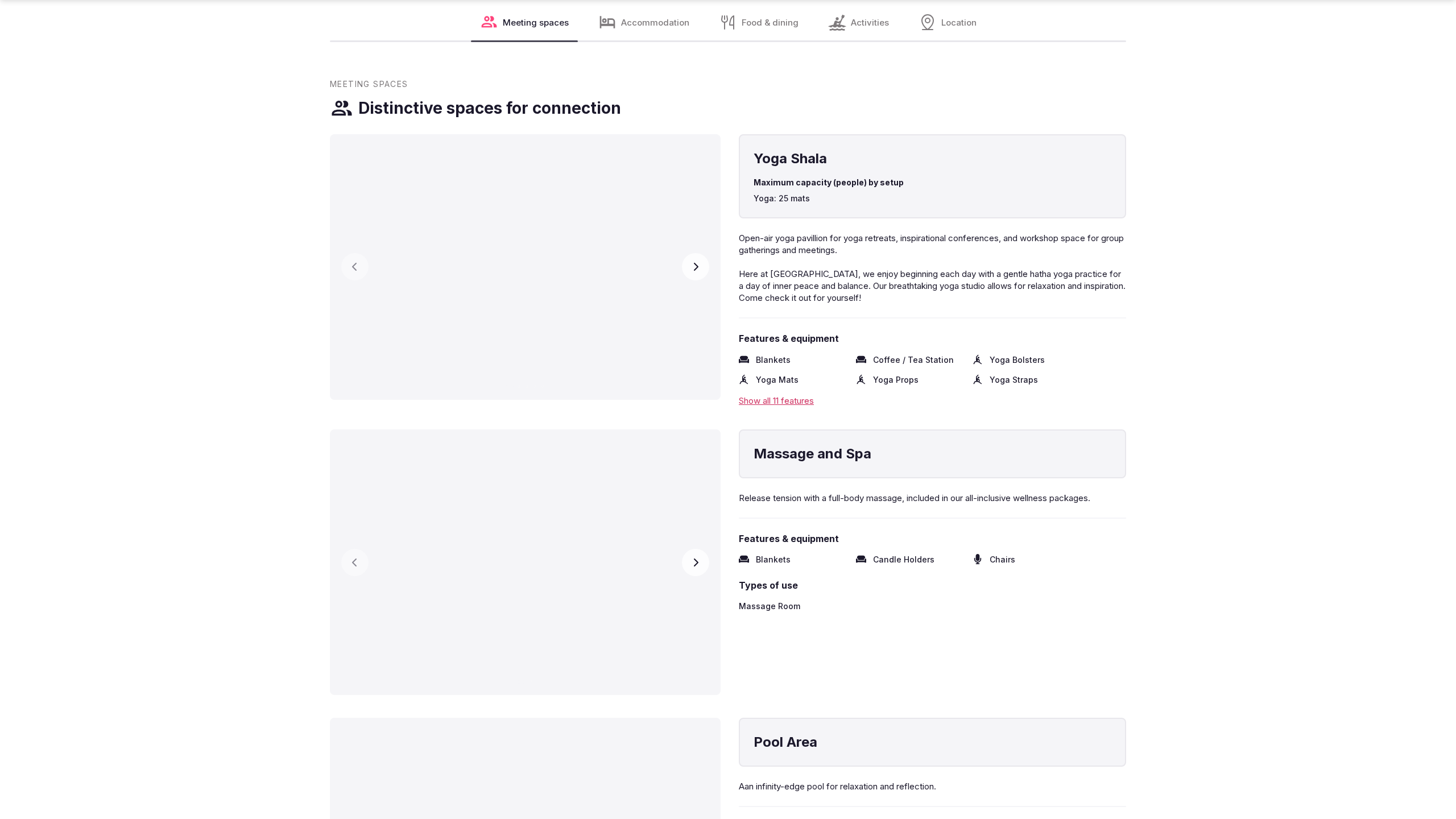
scroll to position [2352, 0]
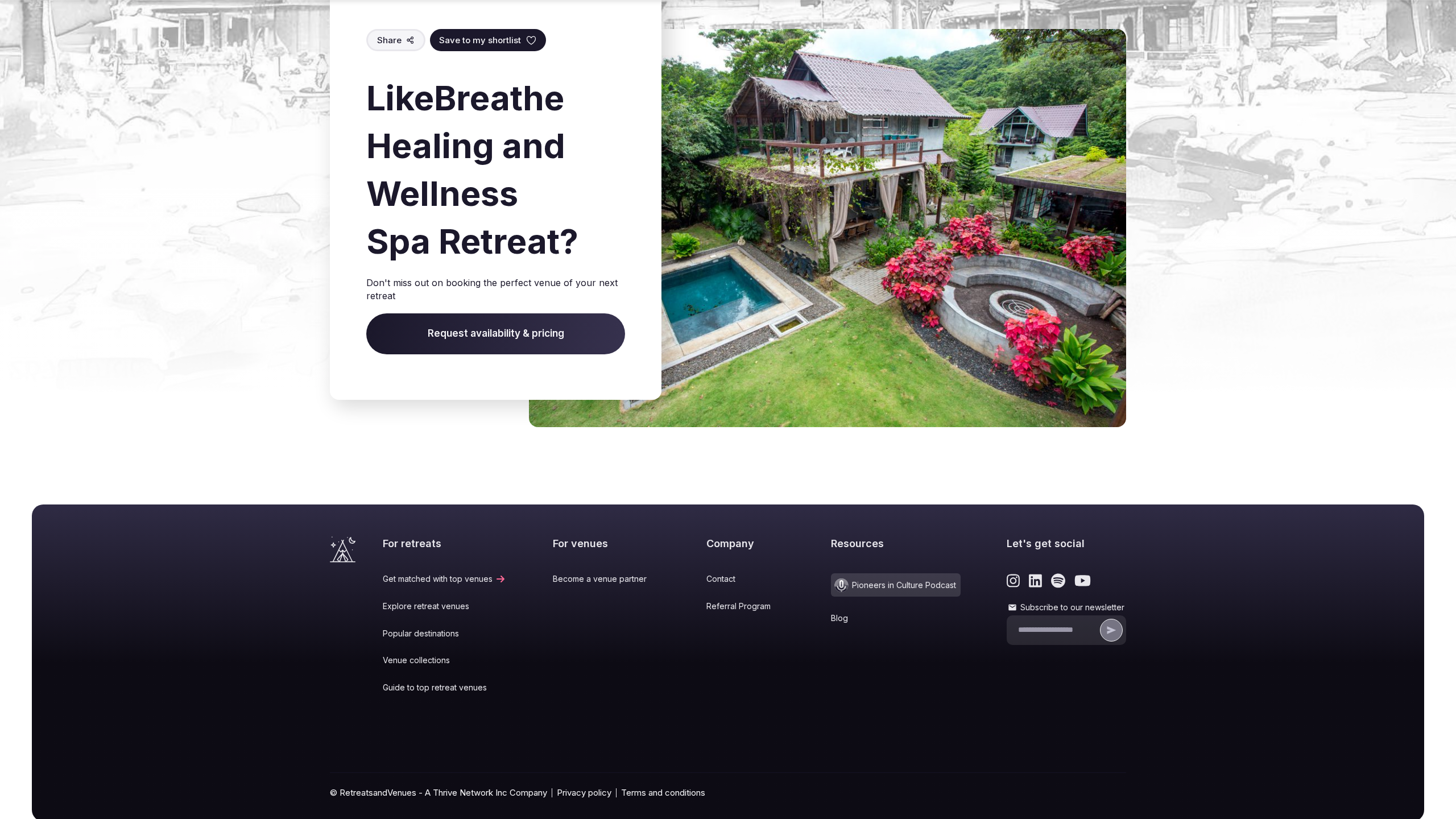
scroll to position [1579, 0]
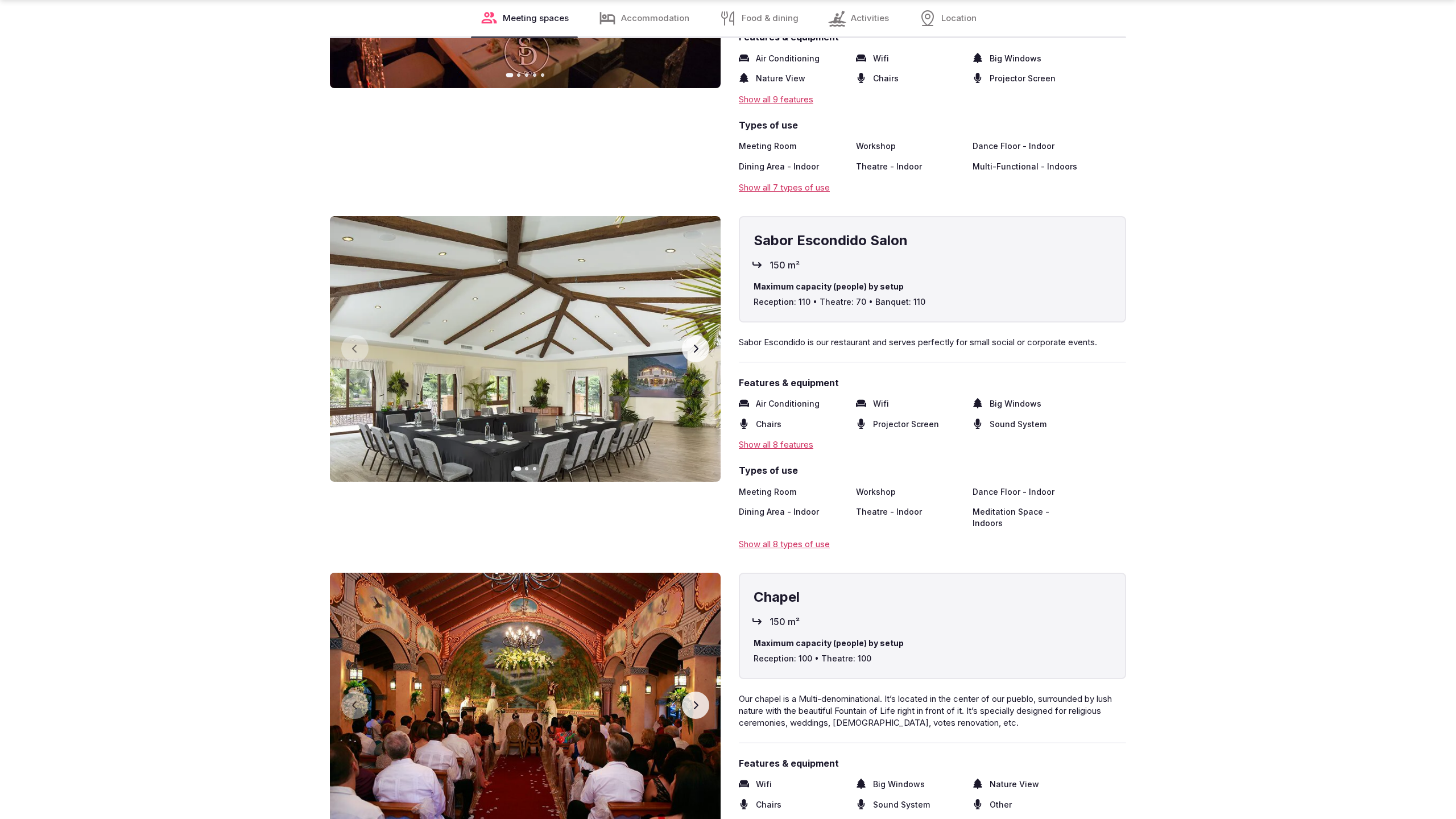
scroll to position [2314, 0]
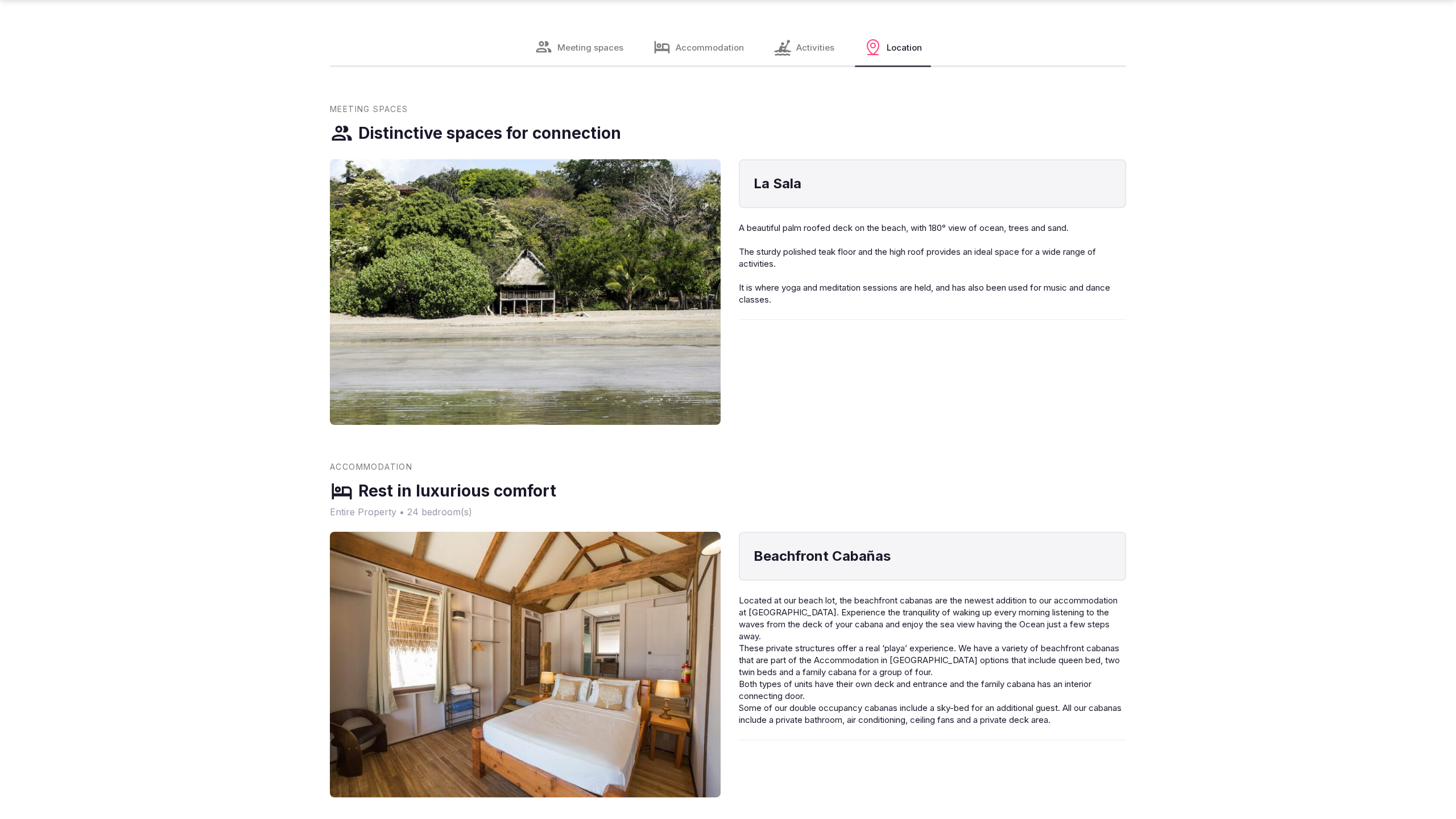
scroll to position [1556, 0]
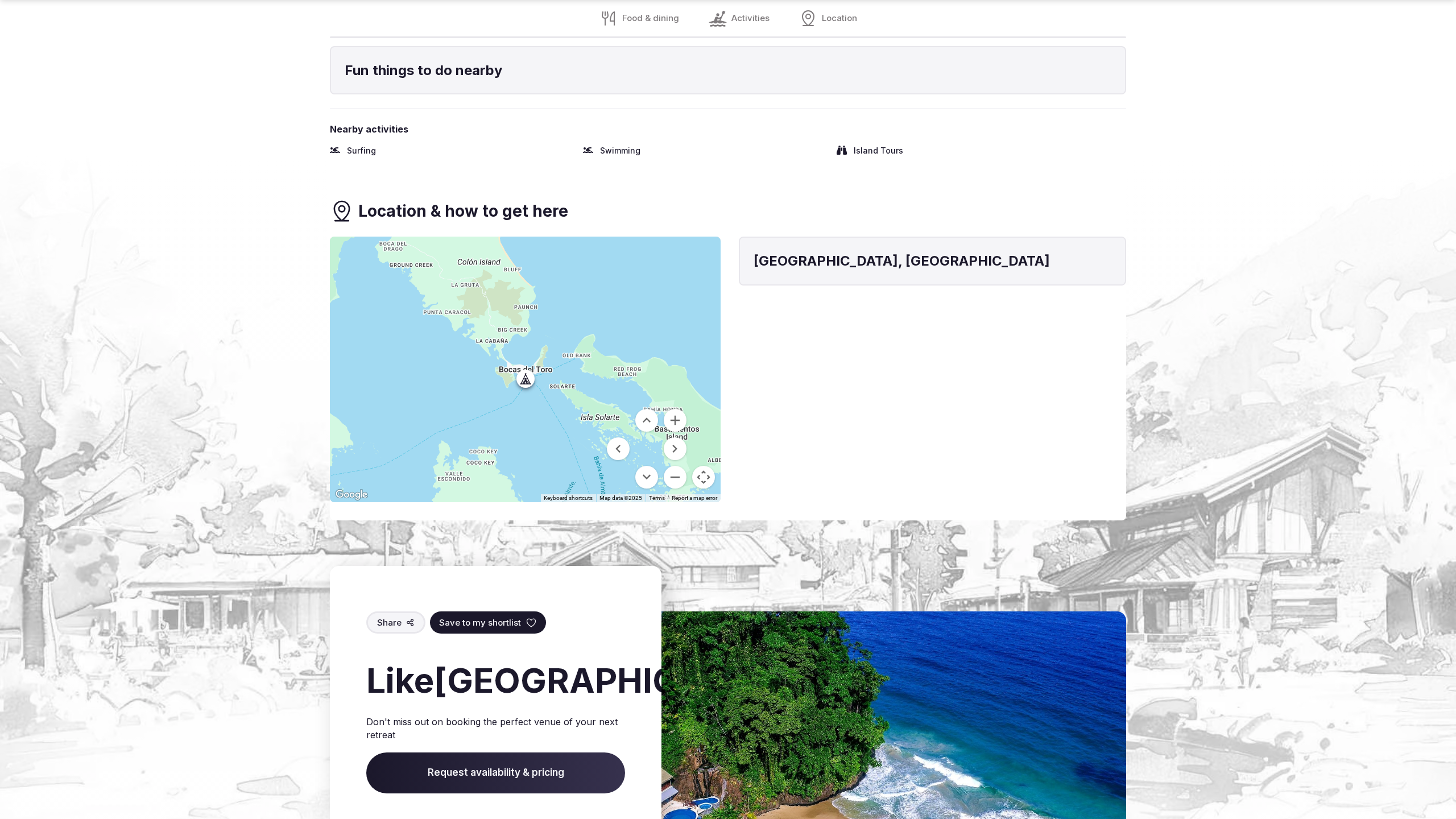
scroll to position [1367, 0]
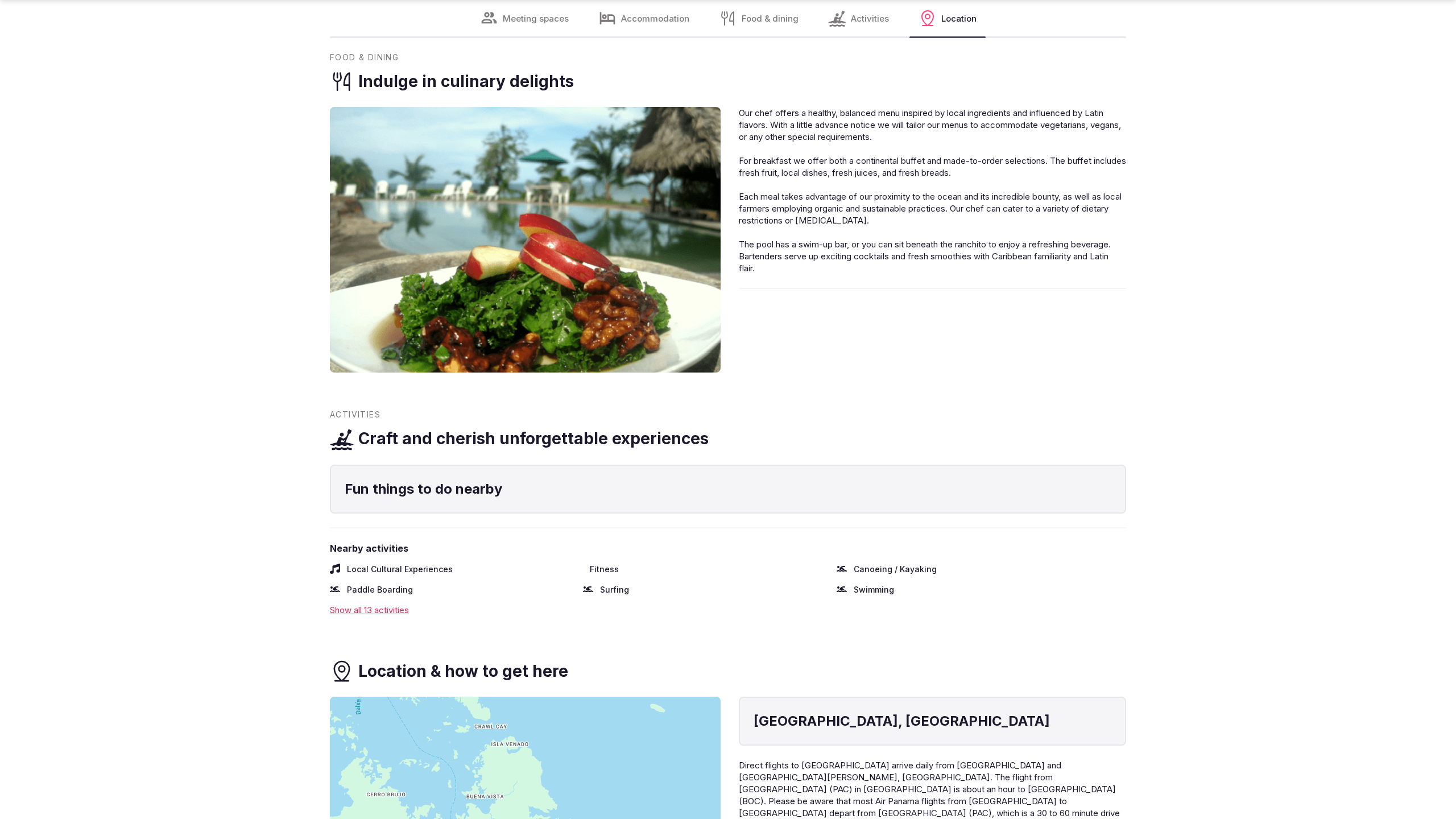
scroll to position [3109, 0]
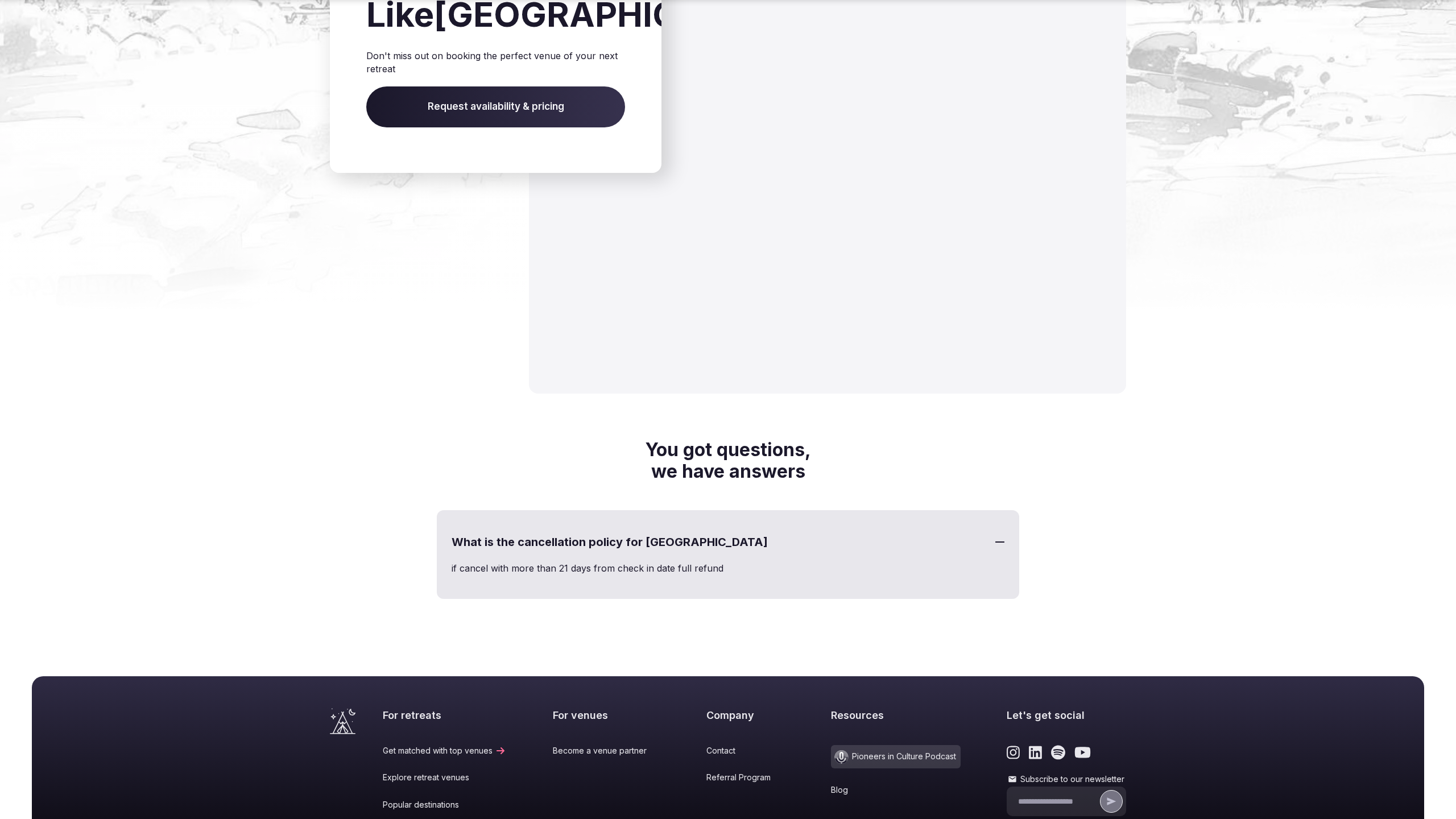
scroll to position [1762, 0]
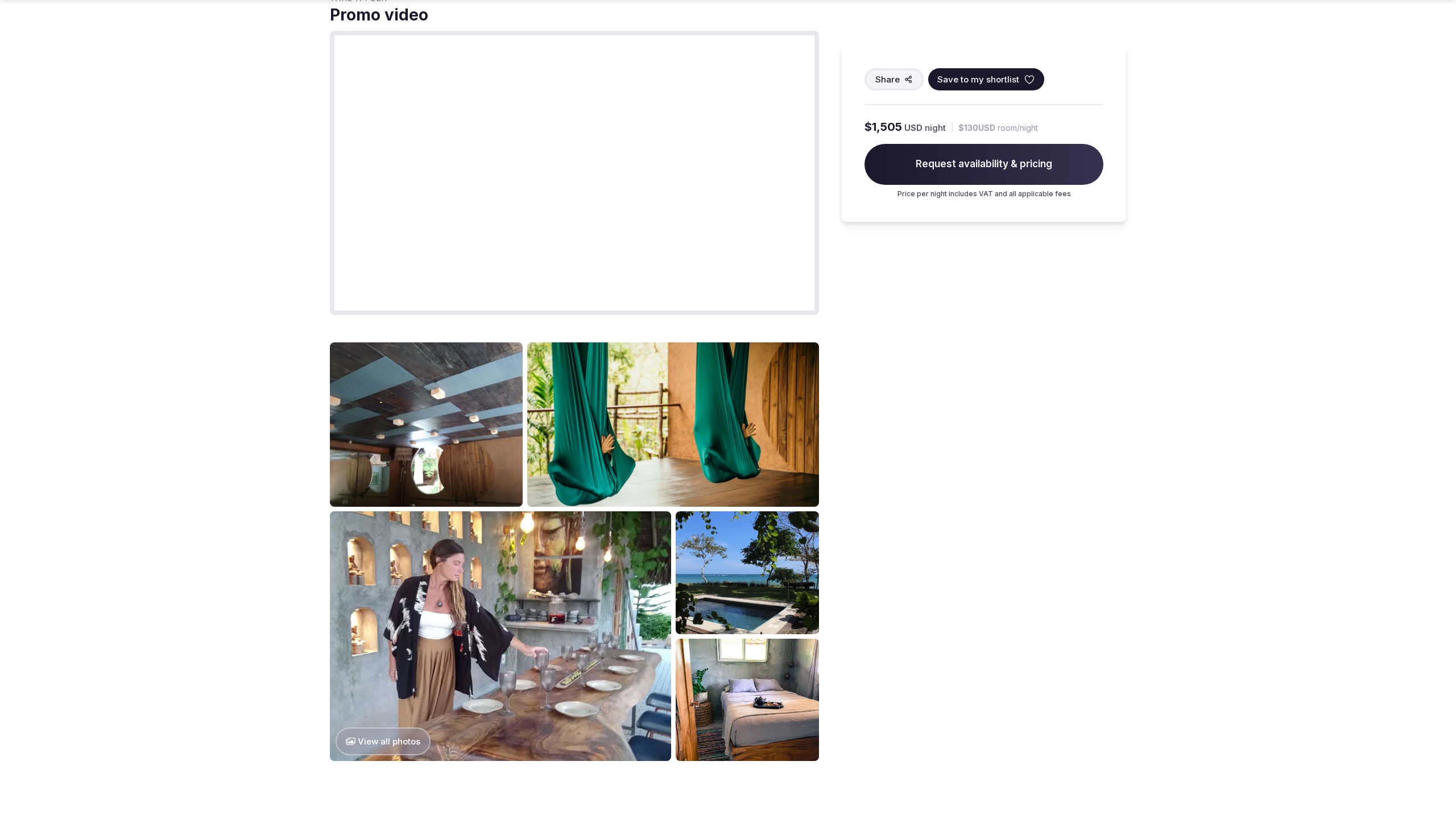
scroll to position [1522, 0]
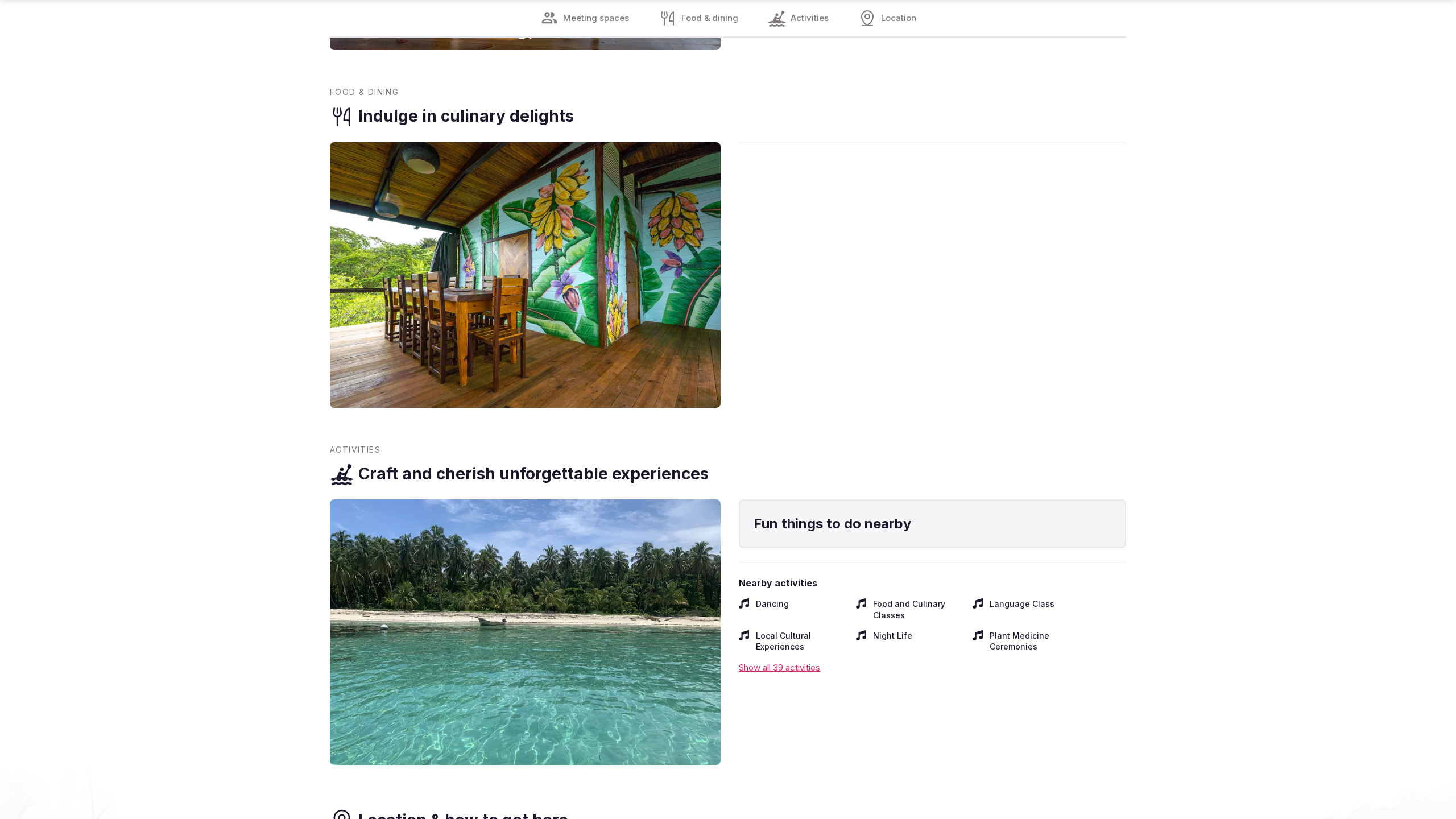
scroll to position [2314, 0]
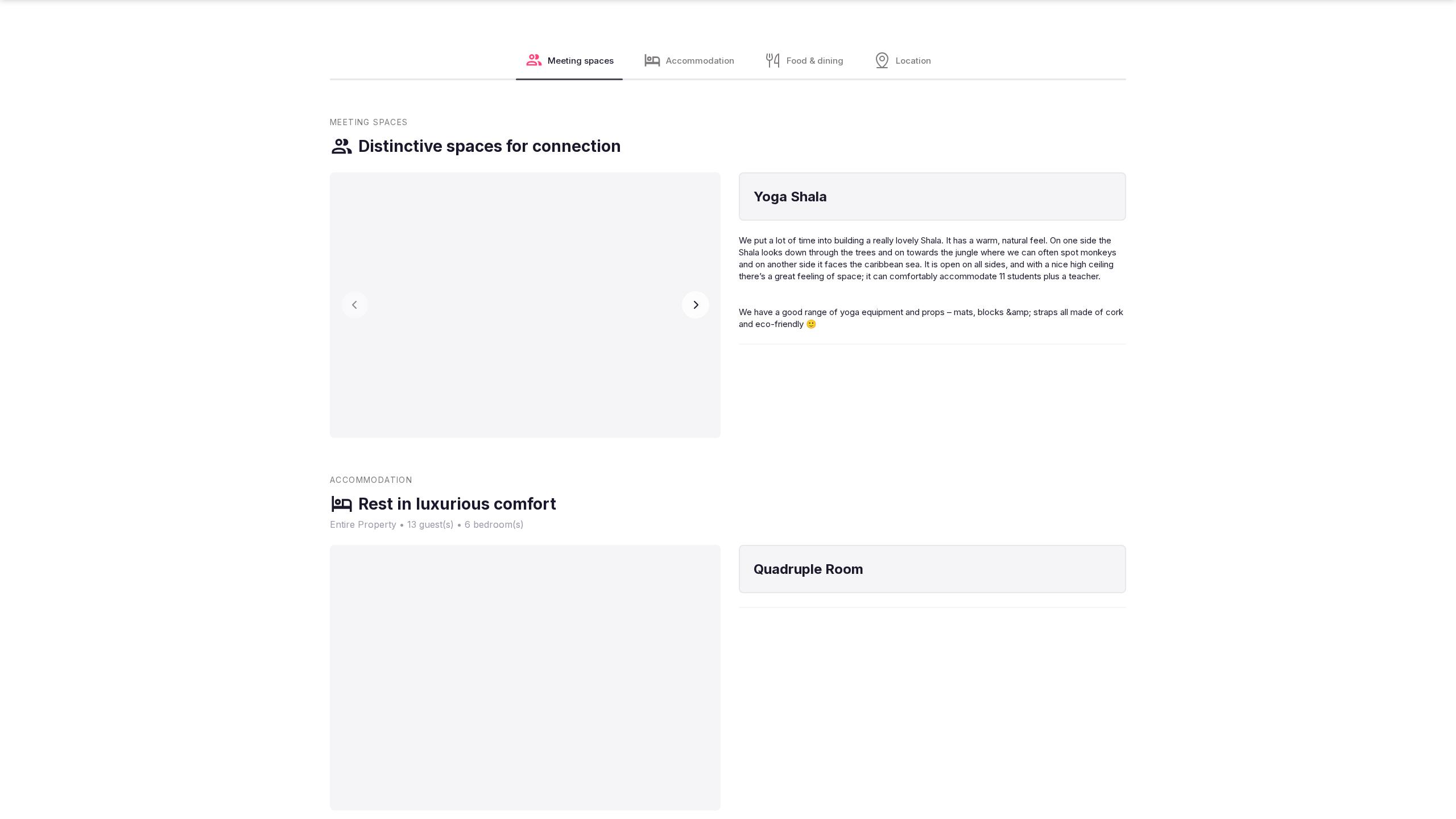
scroll to position [2352, 0]
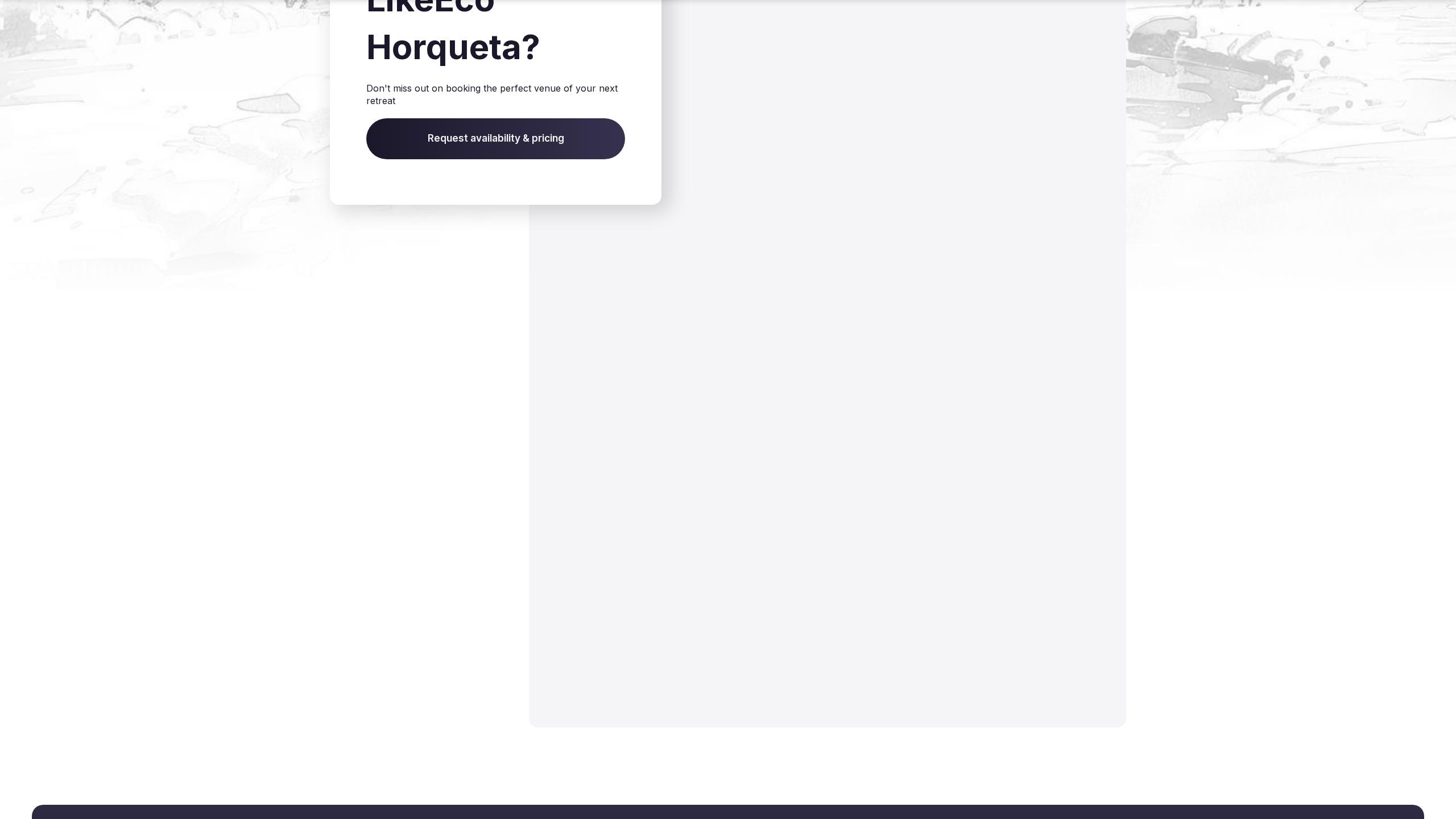
scroll to position [1891, 0]
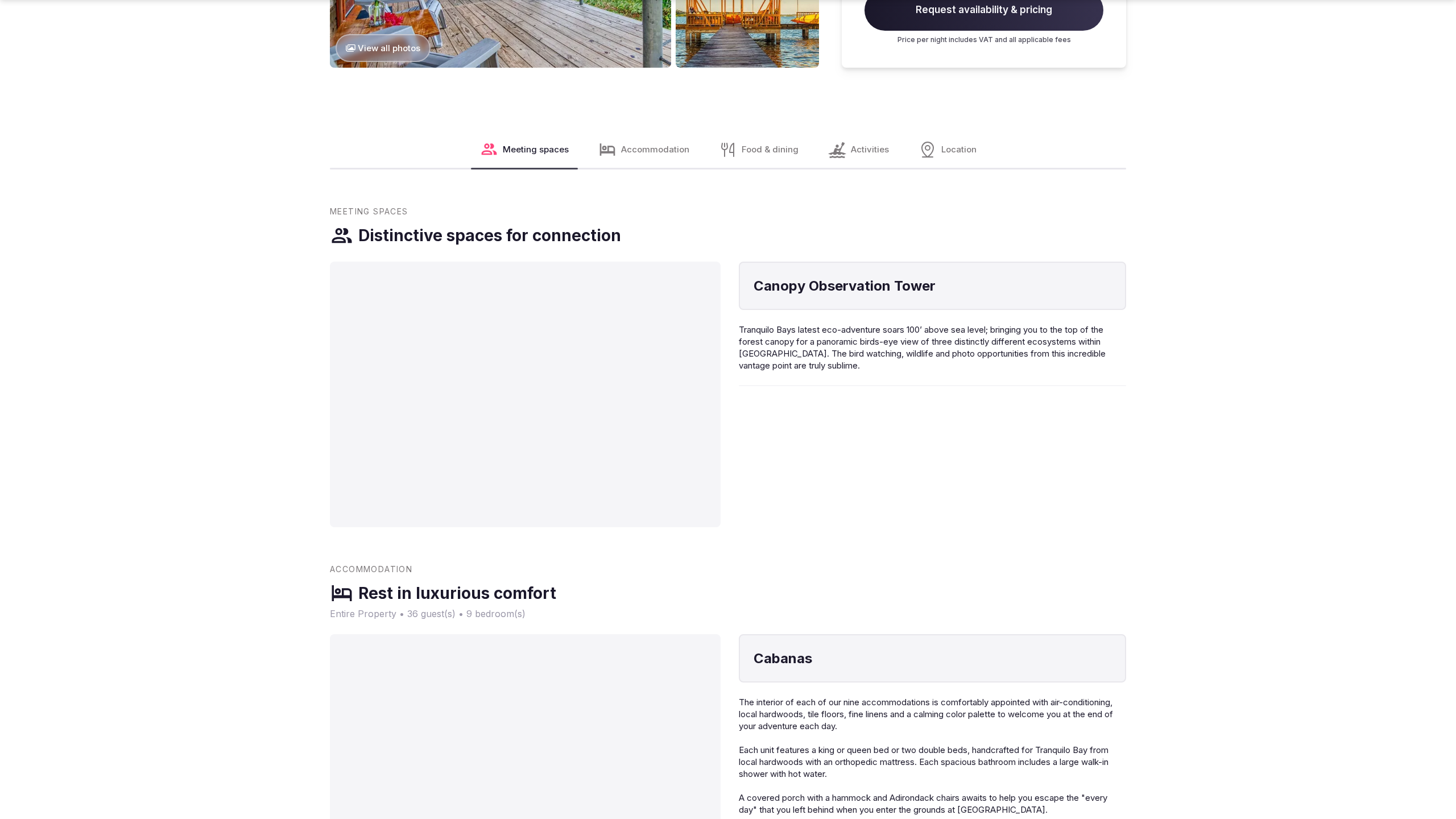
scroll to position [2352, 0]
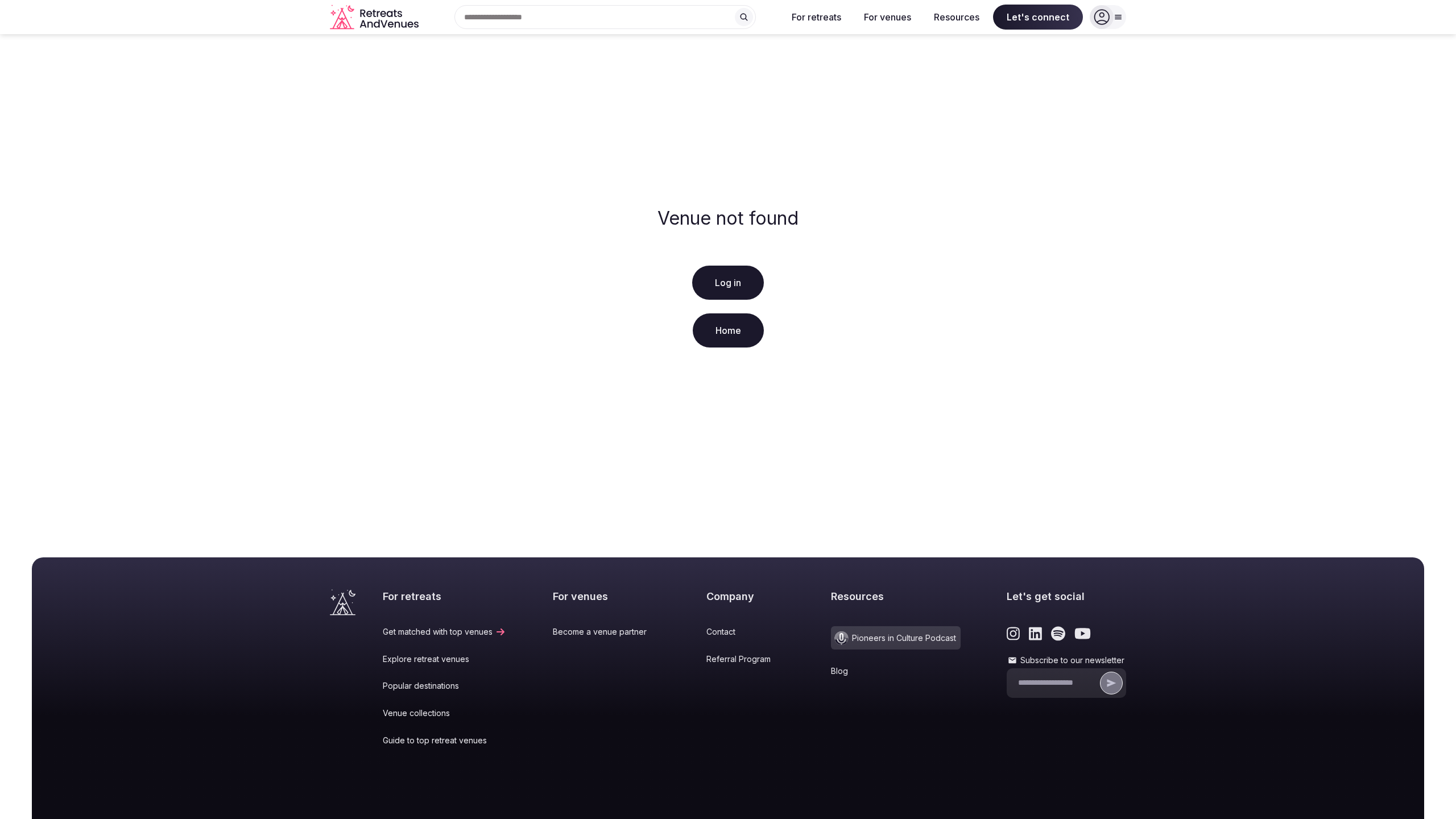
scroll to position [87, 0]
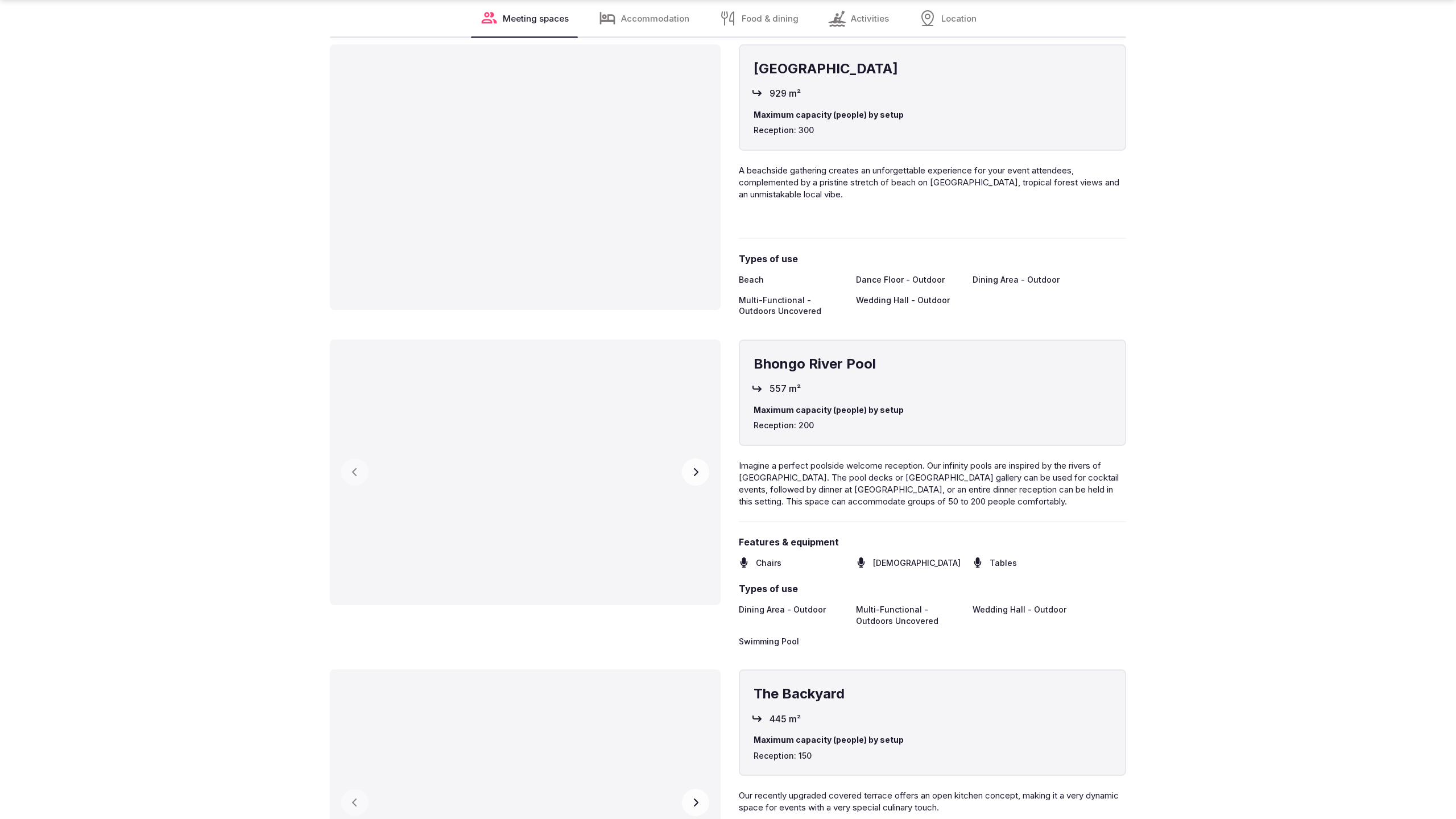
scroll to position [3071, 0]
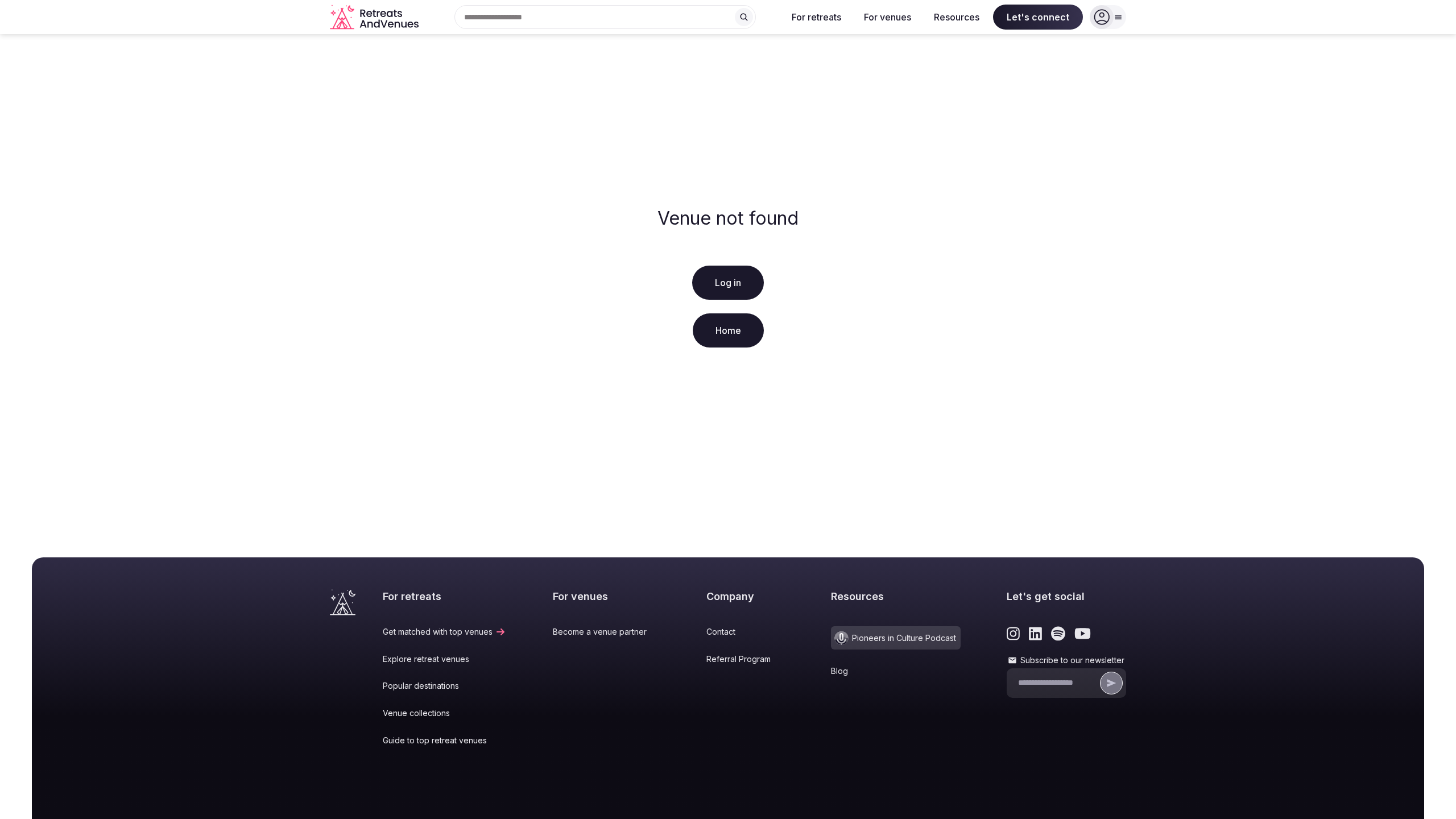
scroll to position [87, 0]
